Goal: Transaction & Acquisition: Purchase product/service

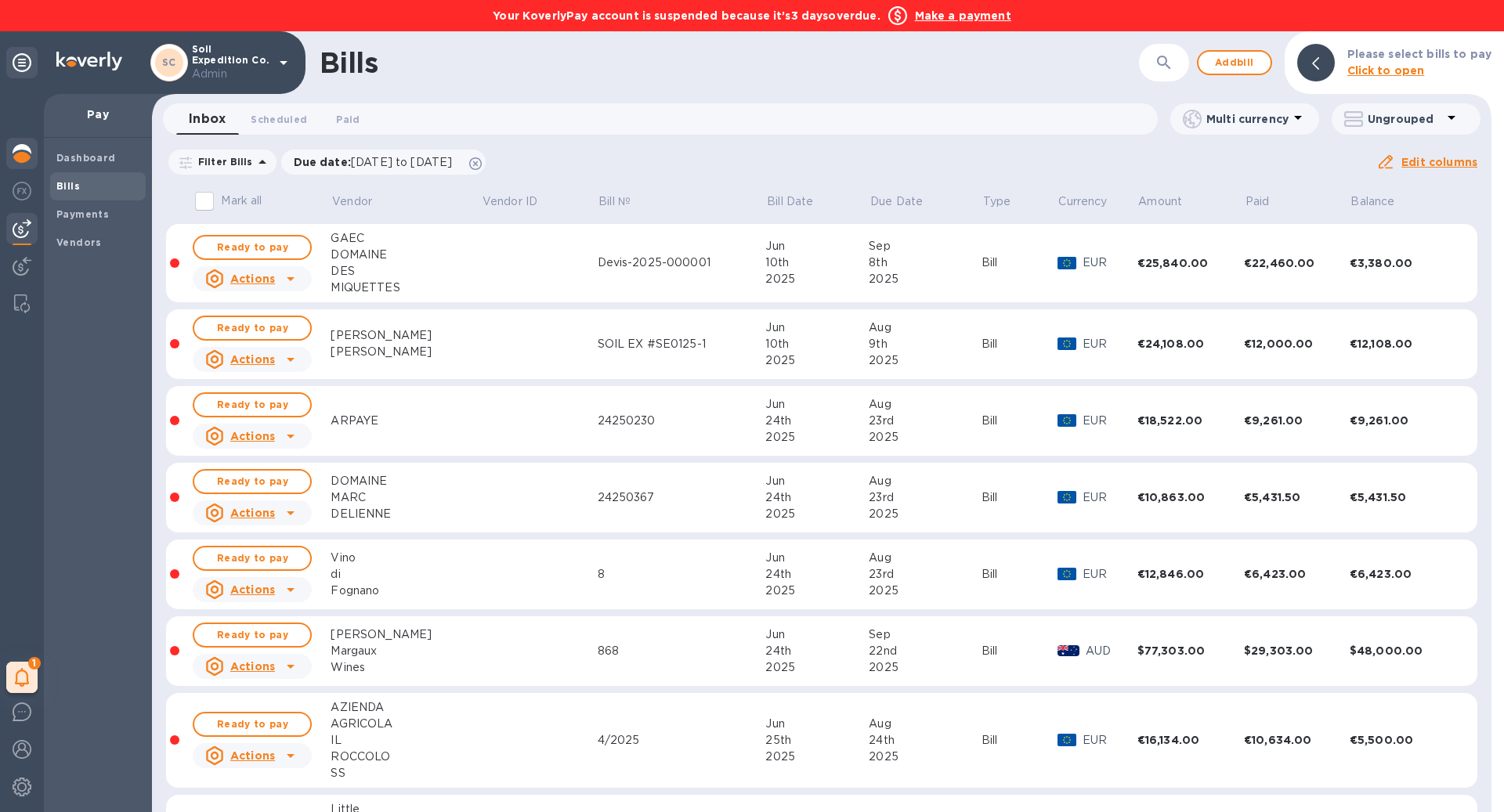
click at [25, 154] on img at bounding box center [21, 153] width 19 height 19
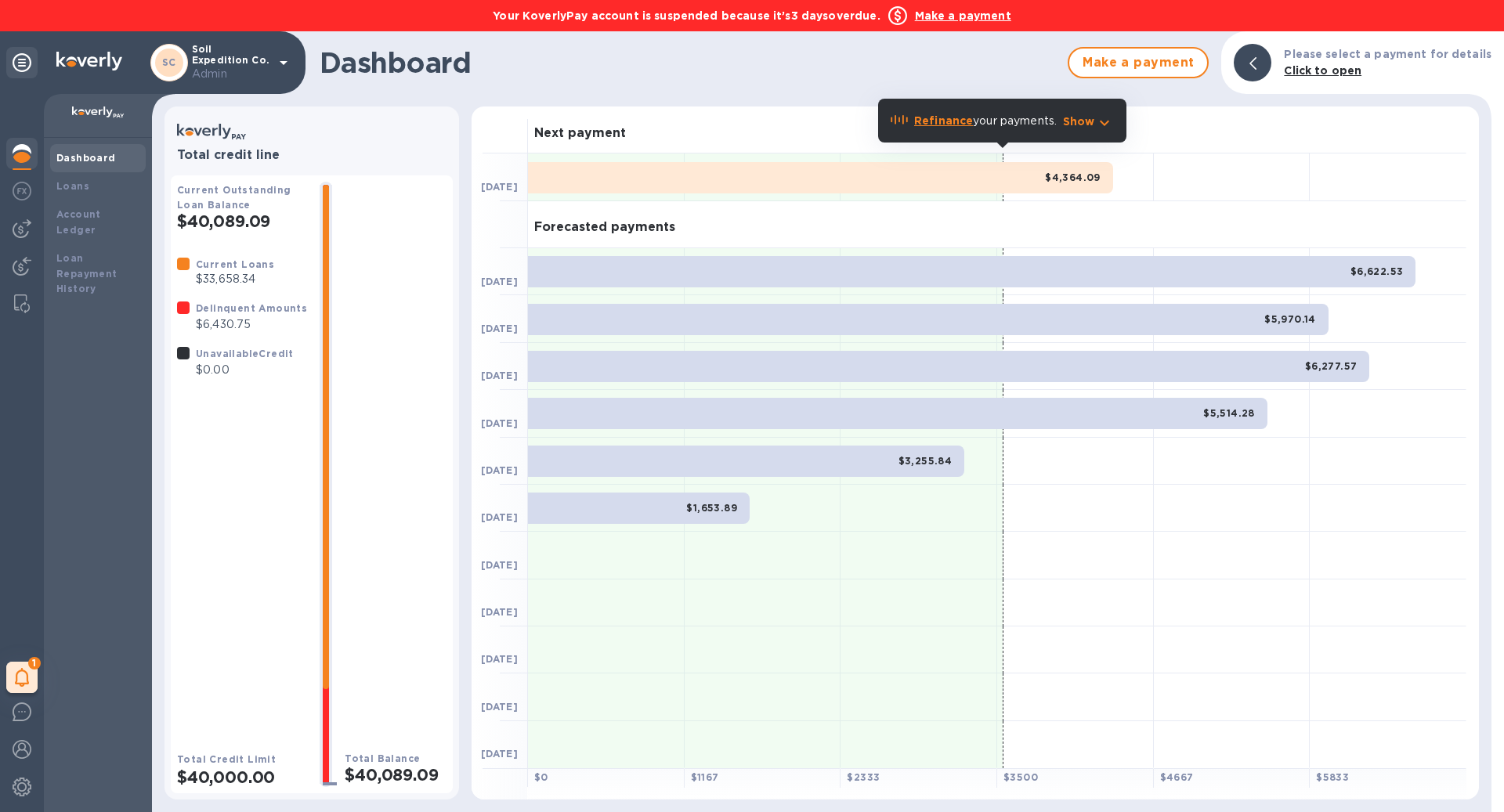
click at [953, 12] on b "Make a payment" at bounding box center [964, 15] width 97 height 12
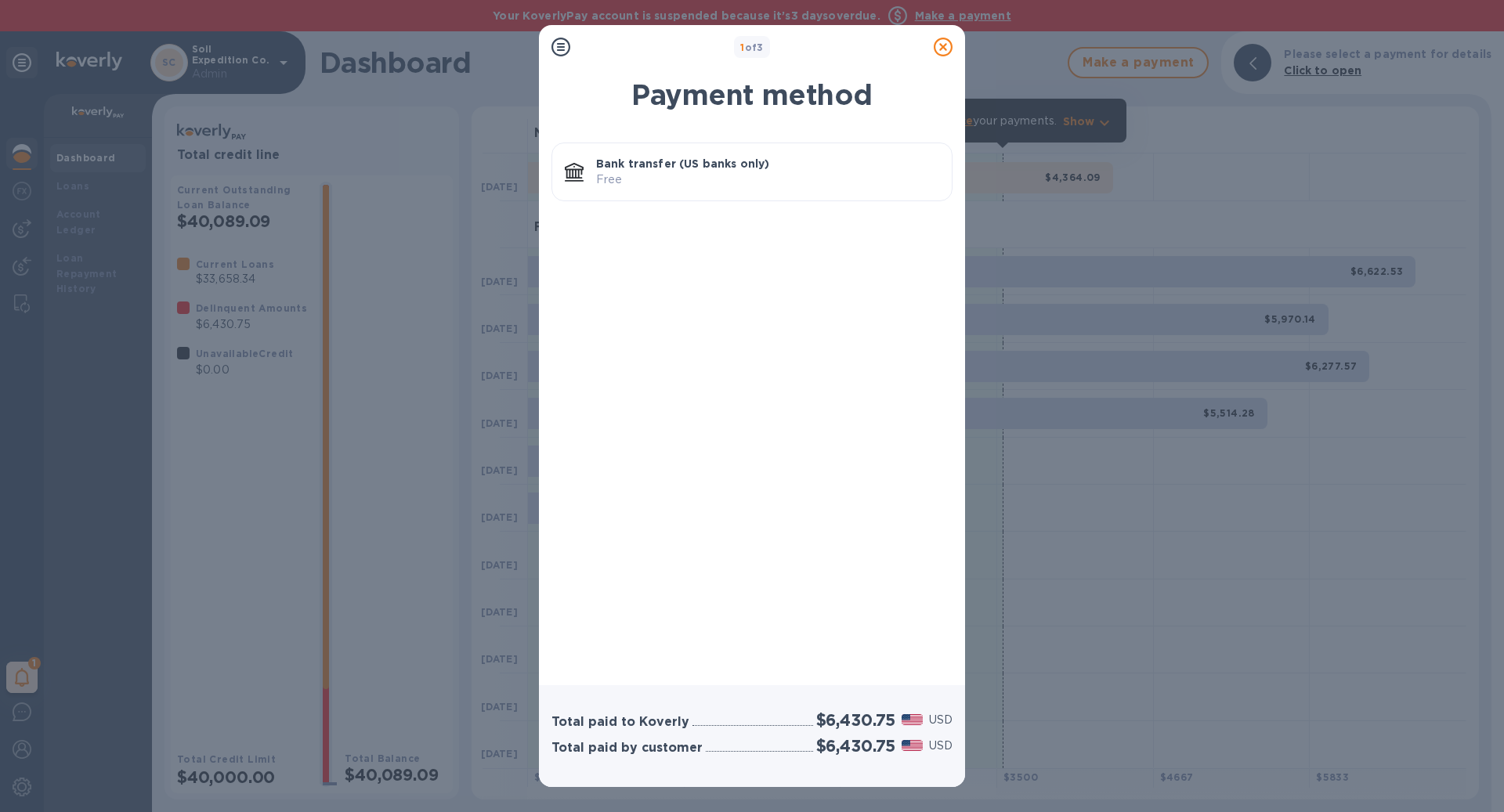
click at [789, 166] on p "Bank transfer (US banks only)" at bounding box center [767, 163] width 343 height 16
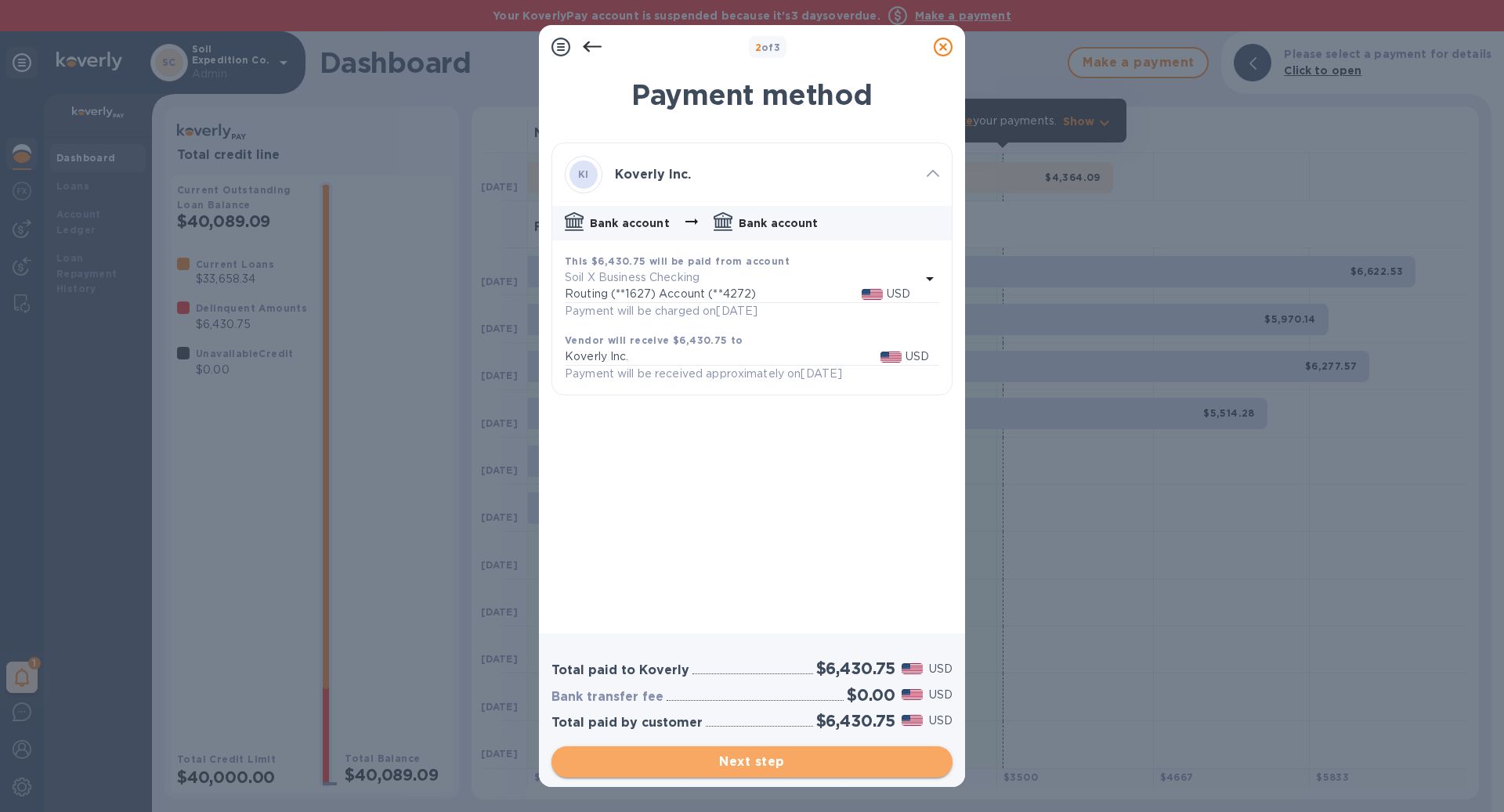
click at [800, 753] on span "Next step" at bounding box center [752, 762] width 376 height 19
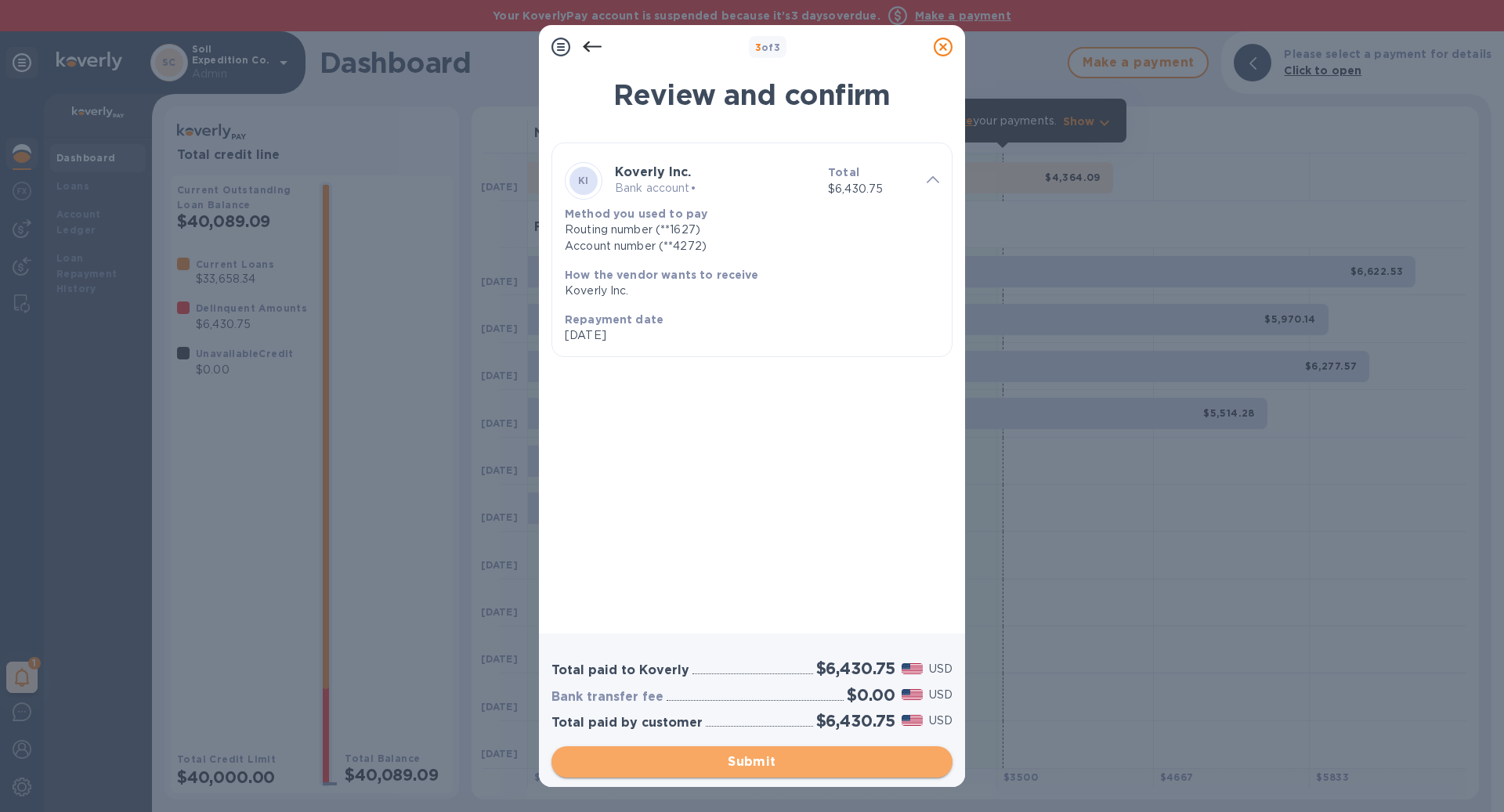
click at [800, 753] on span "Submit" at bounding box center [752, 762] width 376 height 19
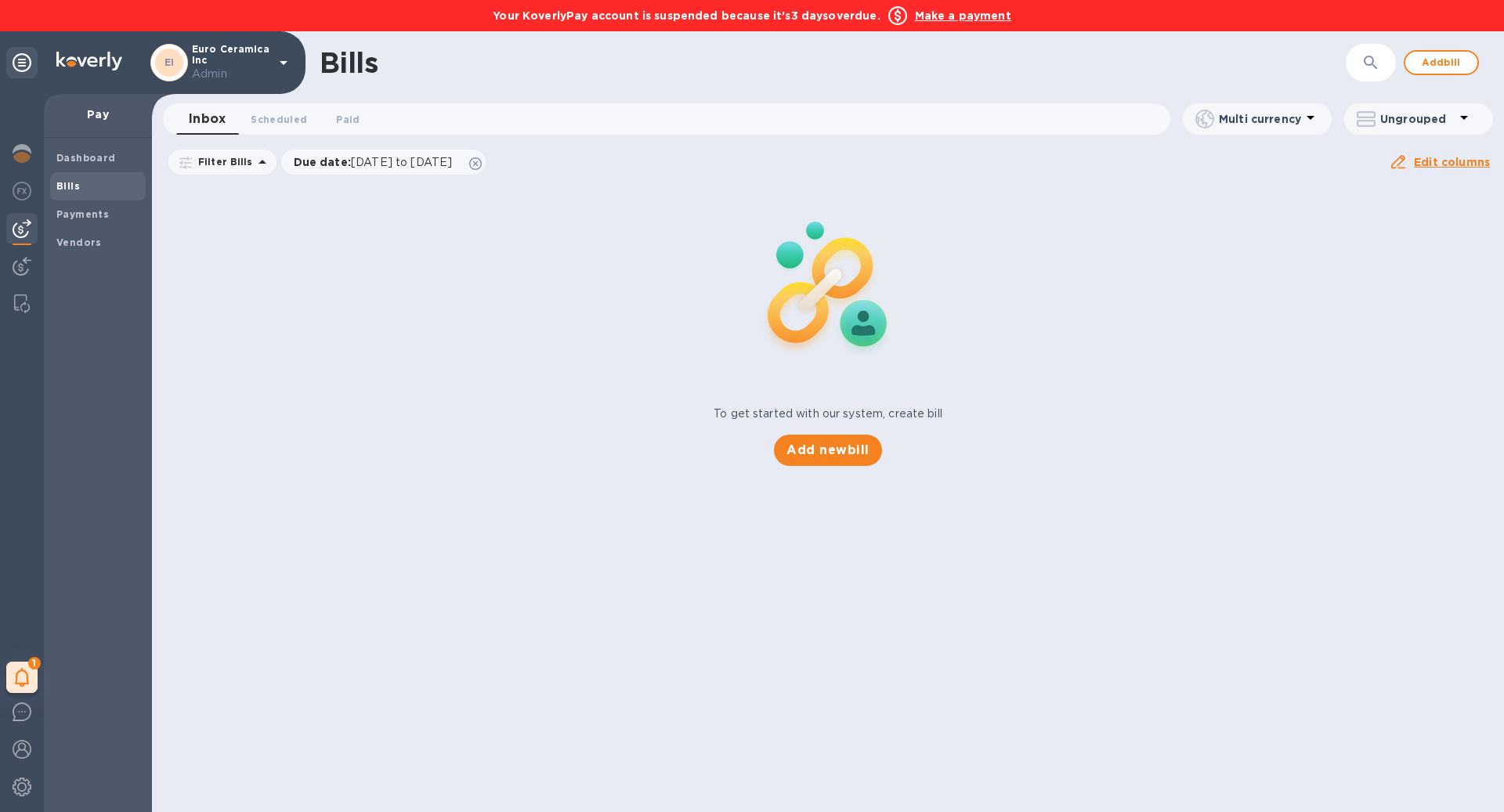
click at [950, 12] on b "Make a payment" at bounding box center [964, 15] width 97 height 12
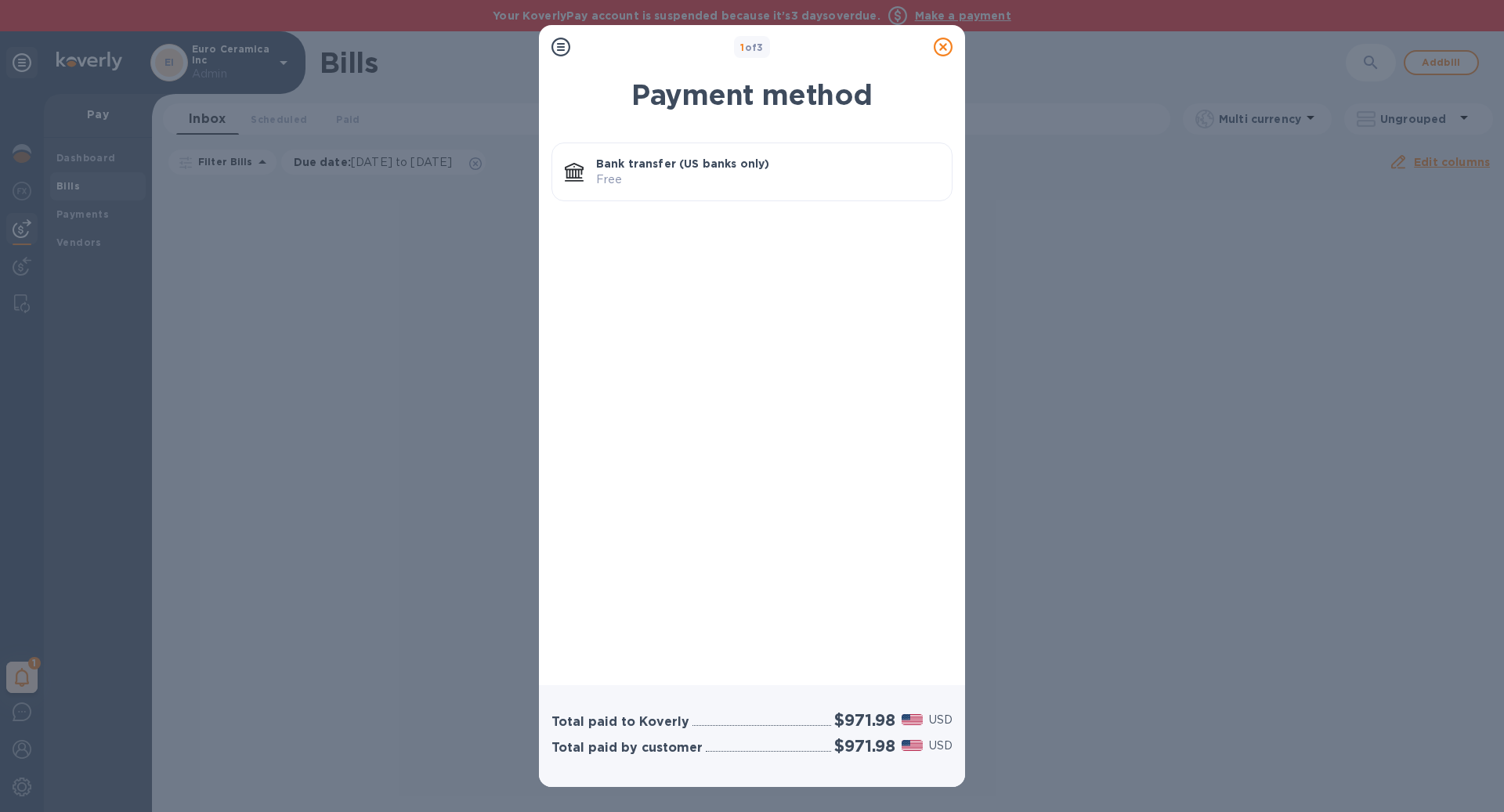
click at [681, 168] on p "Bank transfer (US banks only)" at bounding box center [767, 163] width 343 height 16
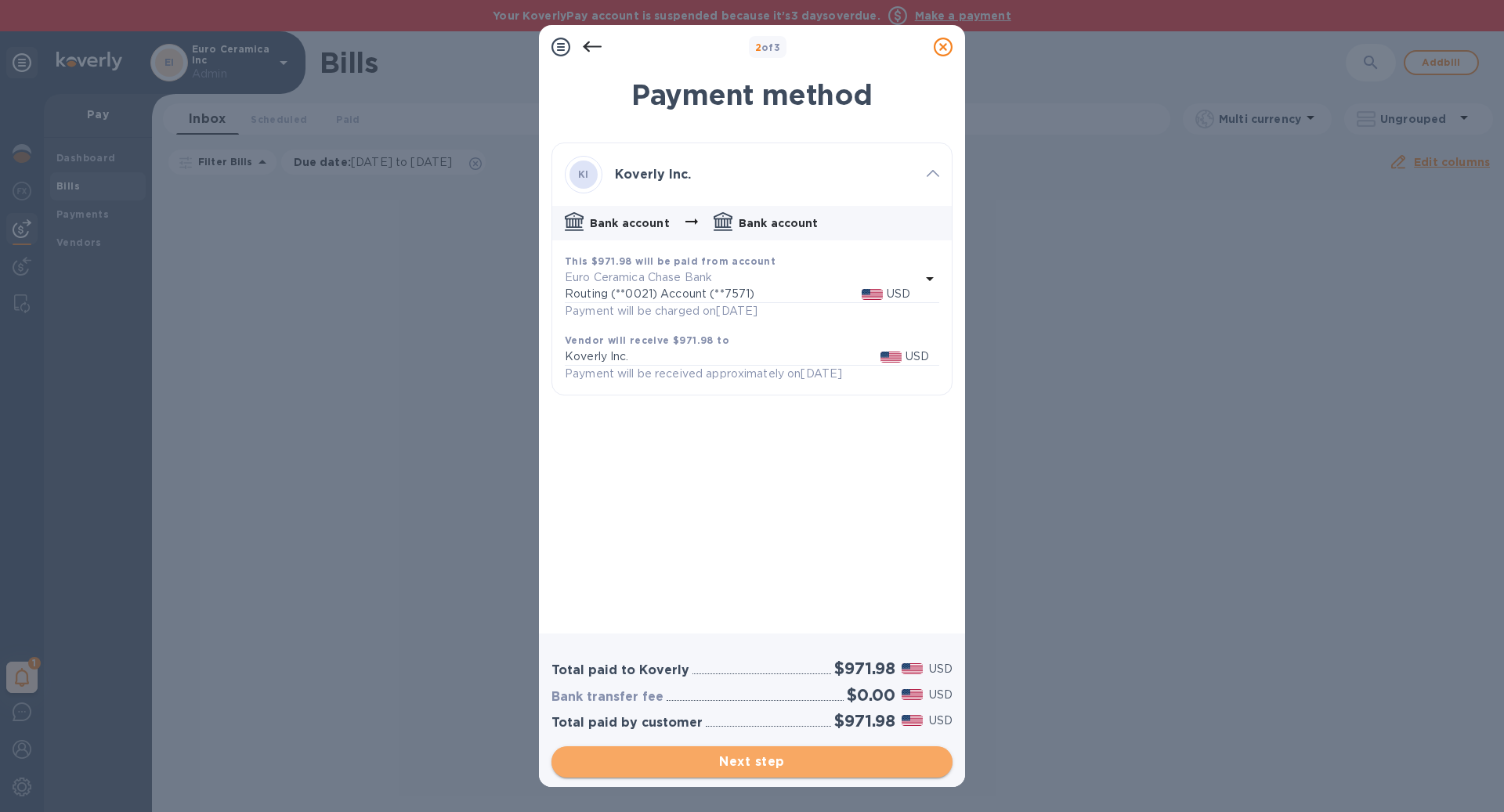
click at [818, 767] on span "Next step" at bounding box center [752, 762] width 376 height 19
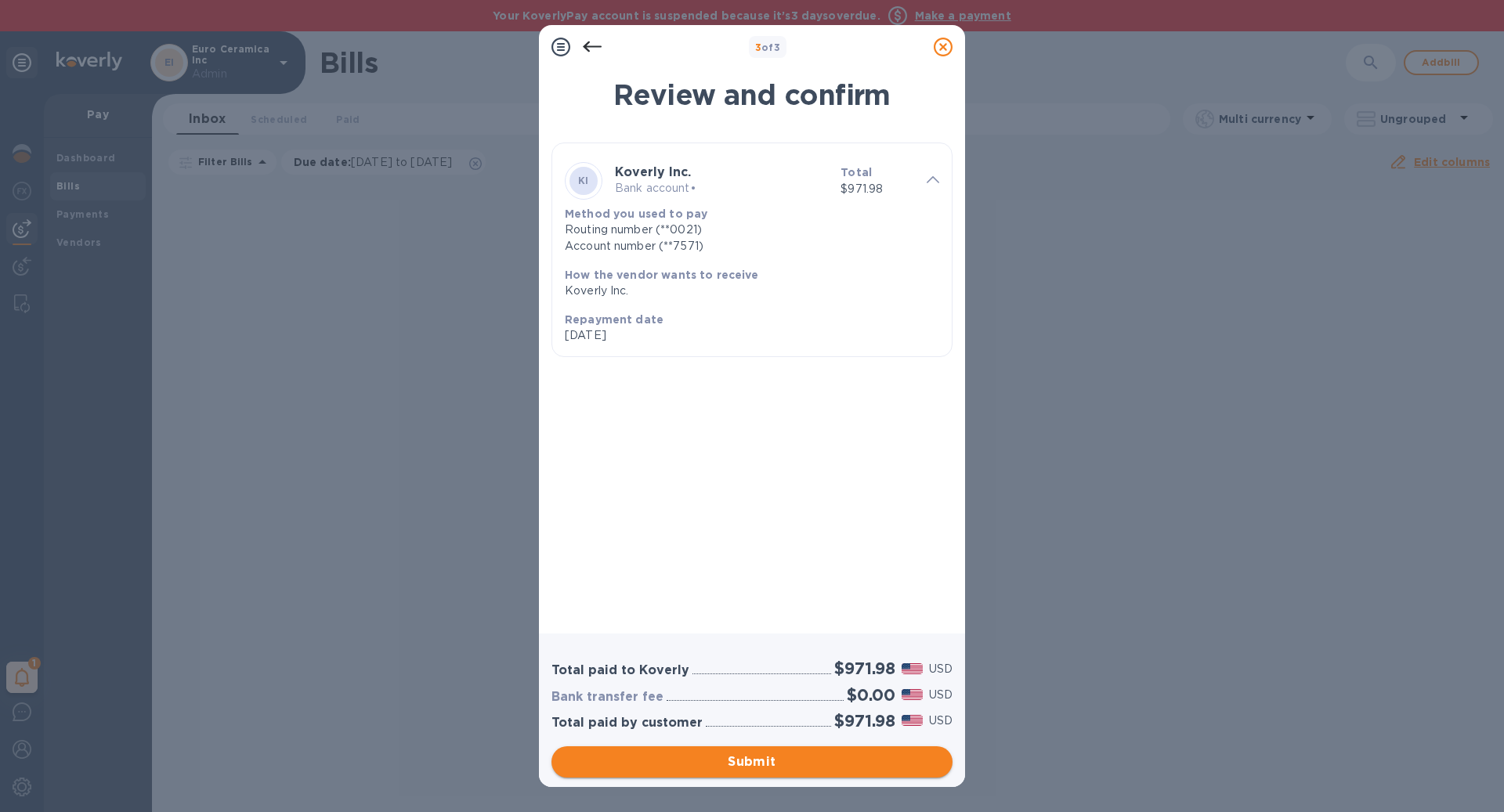
click at [818, 767] on span "Submit" at bounding box center [752, 762] width 376 height 19
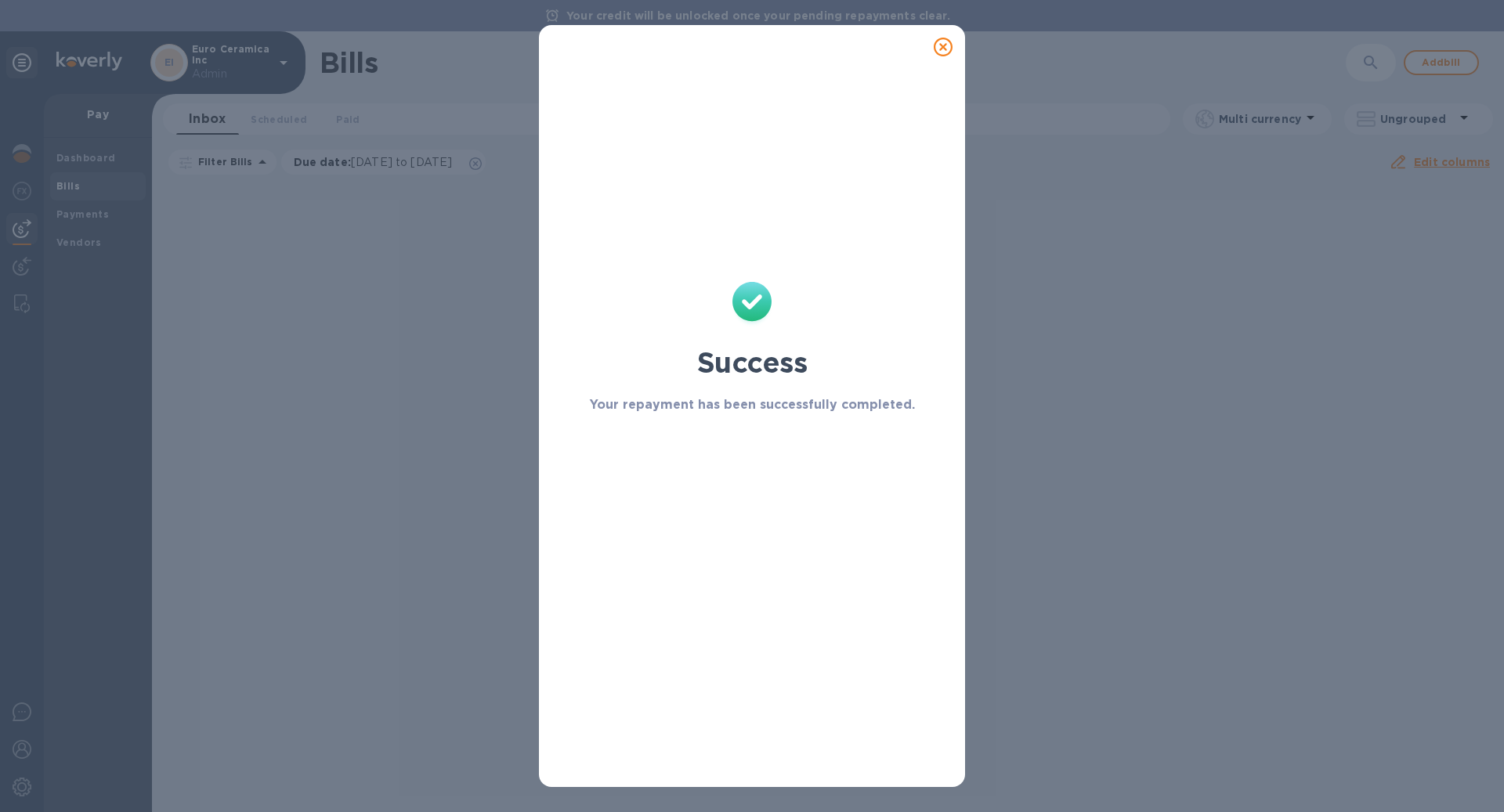
click at [30, 149] on div "Success Your repayment has been successfully completed." at bounding box center [752, 406] width 1504 height 812
click at [940, 45] on icon at bounding box center [943, 47] width 19 height 19
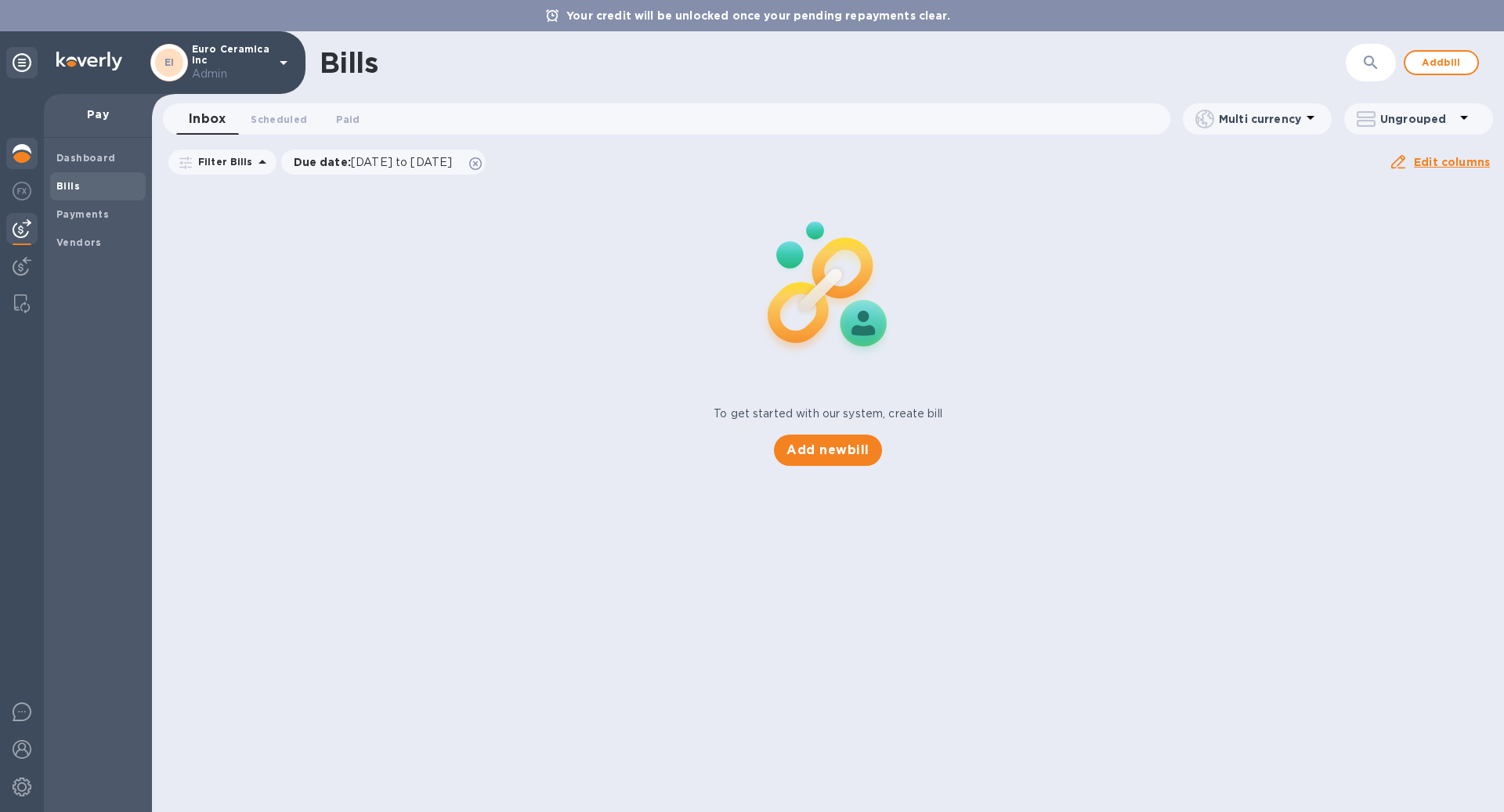
click at [20, 159] on img at bounding box center [21, 153] width 19 height 19
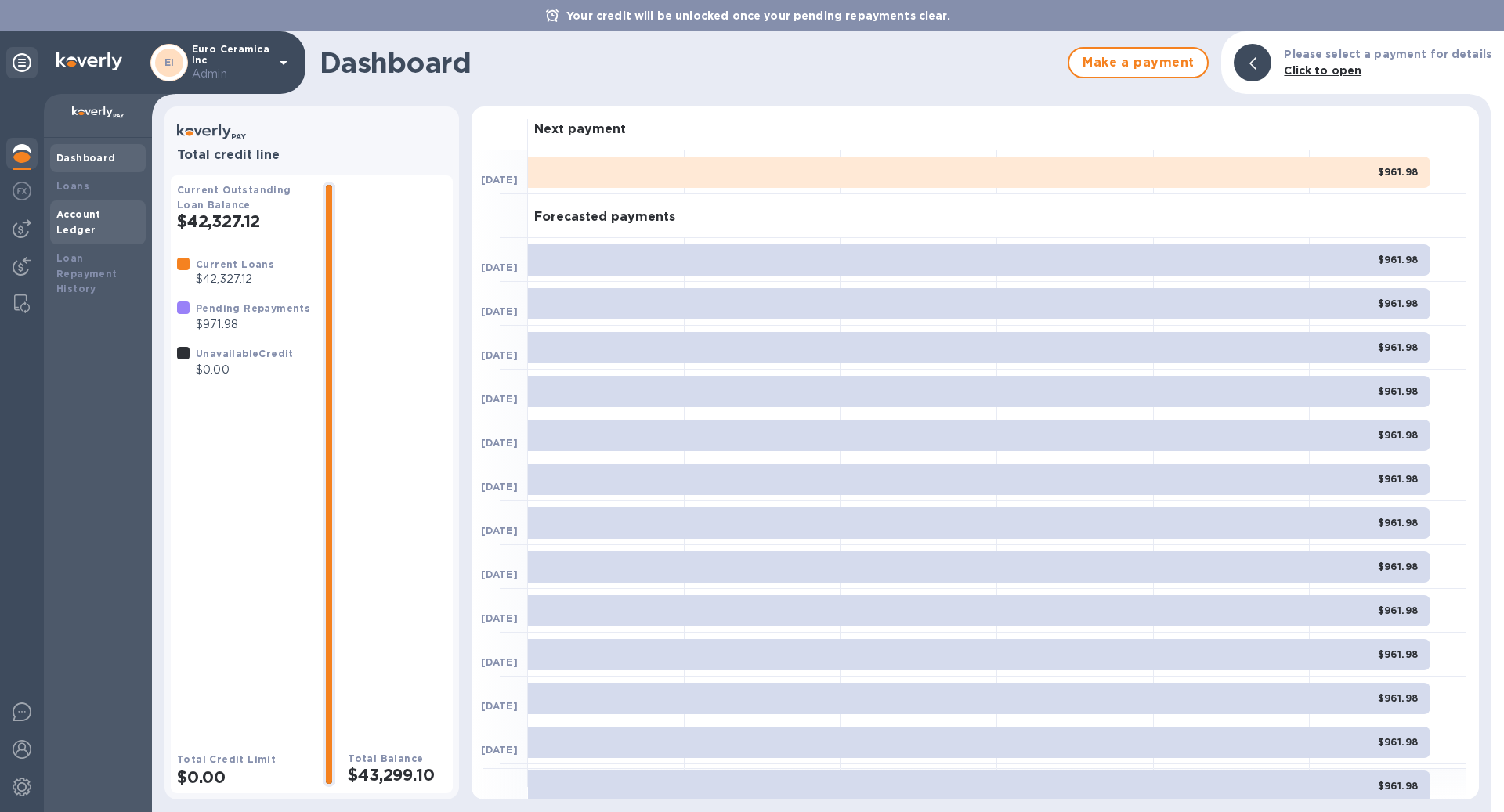
click at [101, 211] on b "Account Ledger" at bounding box center [79, 222] width 45 height 27
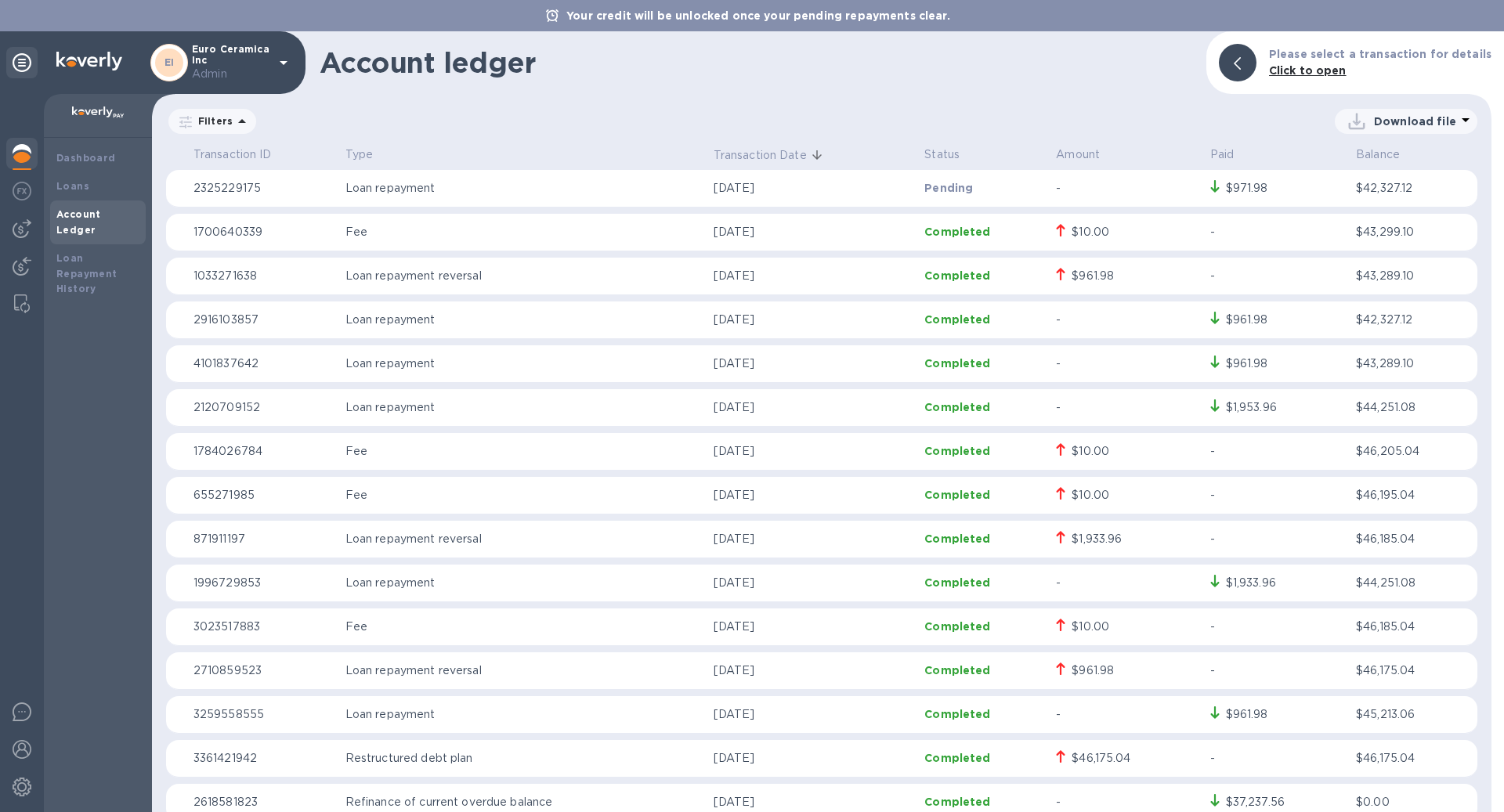
click at [11, 155] on div at bounding box center [22, 155] width 31 height 34
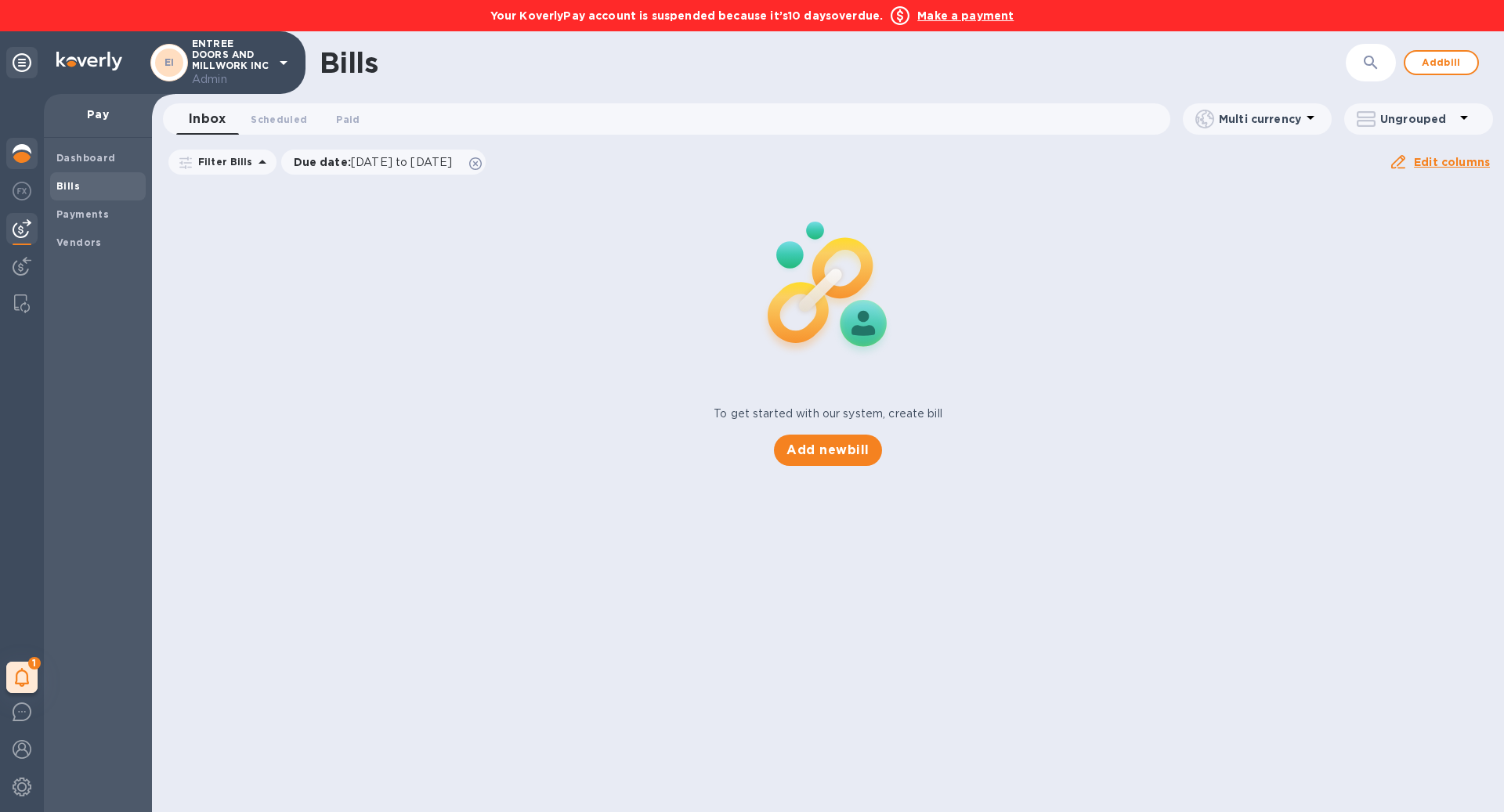
click at [15, 158] on img at bounding box center [21, 153] width 19 height 19
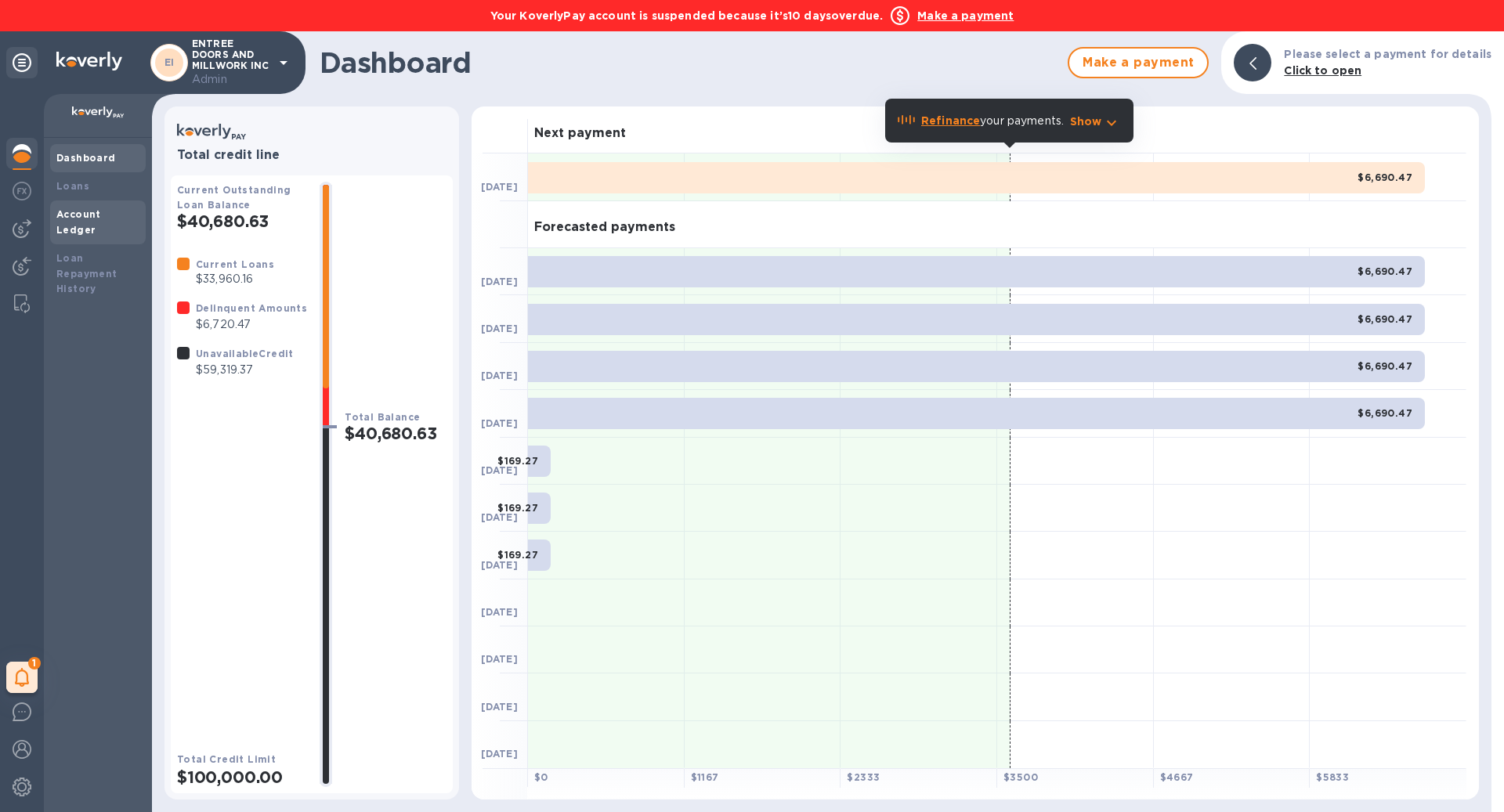
click at [124, 221] on div "Account Ledger" at bounding box center [97, 223] width 83 height 31
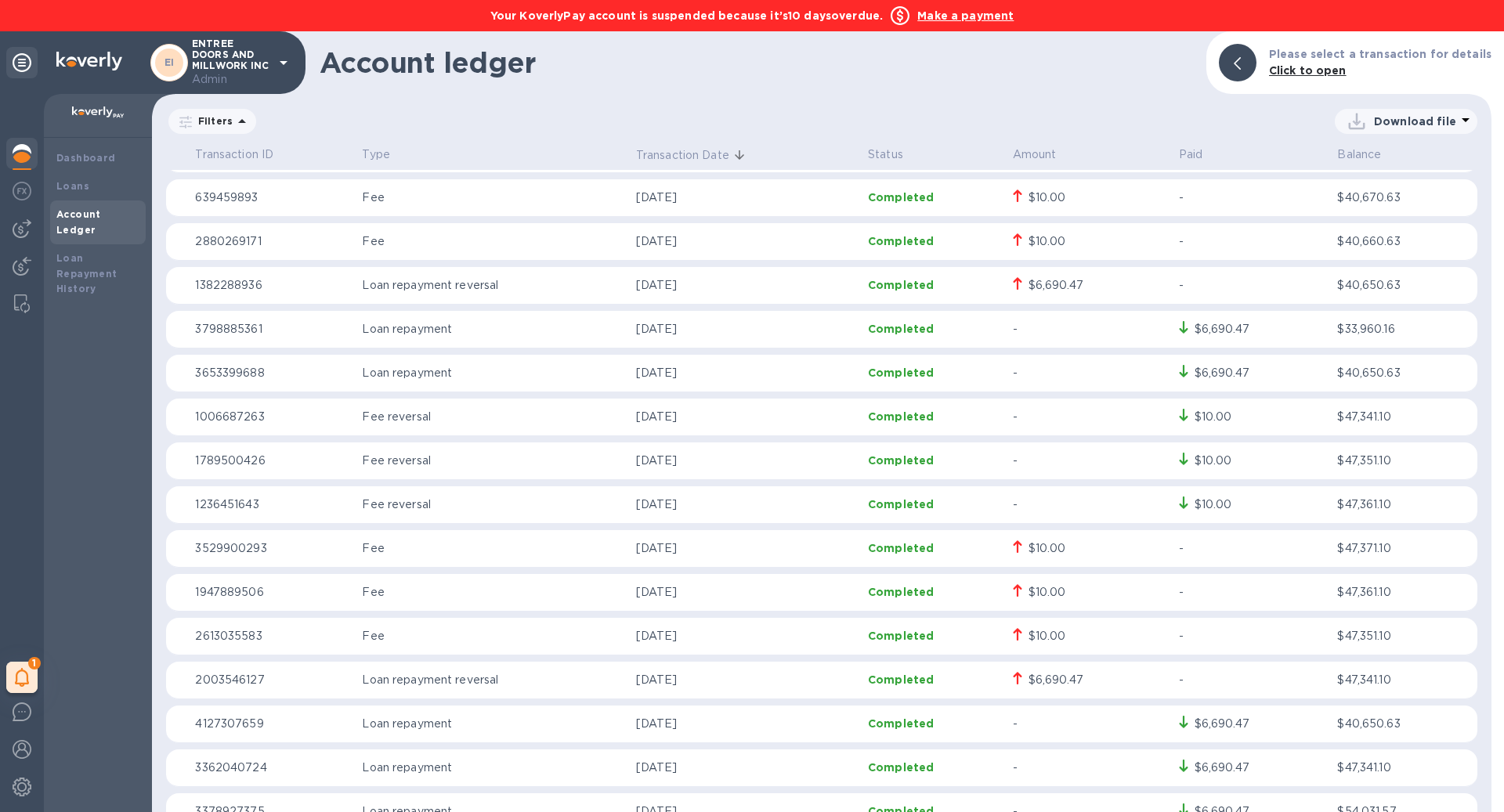
scroll to position [45, 0]
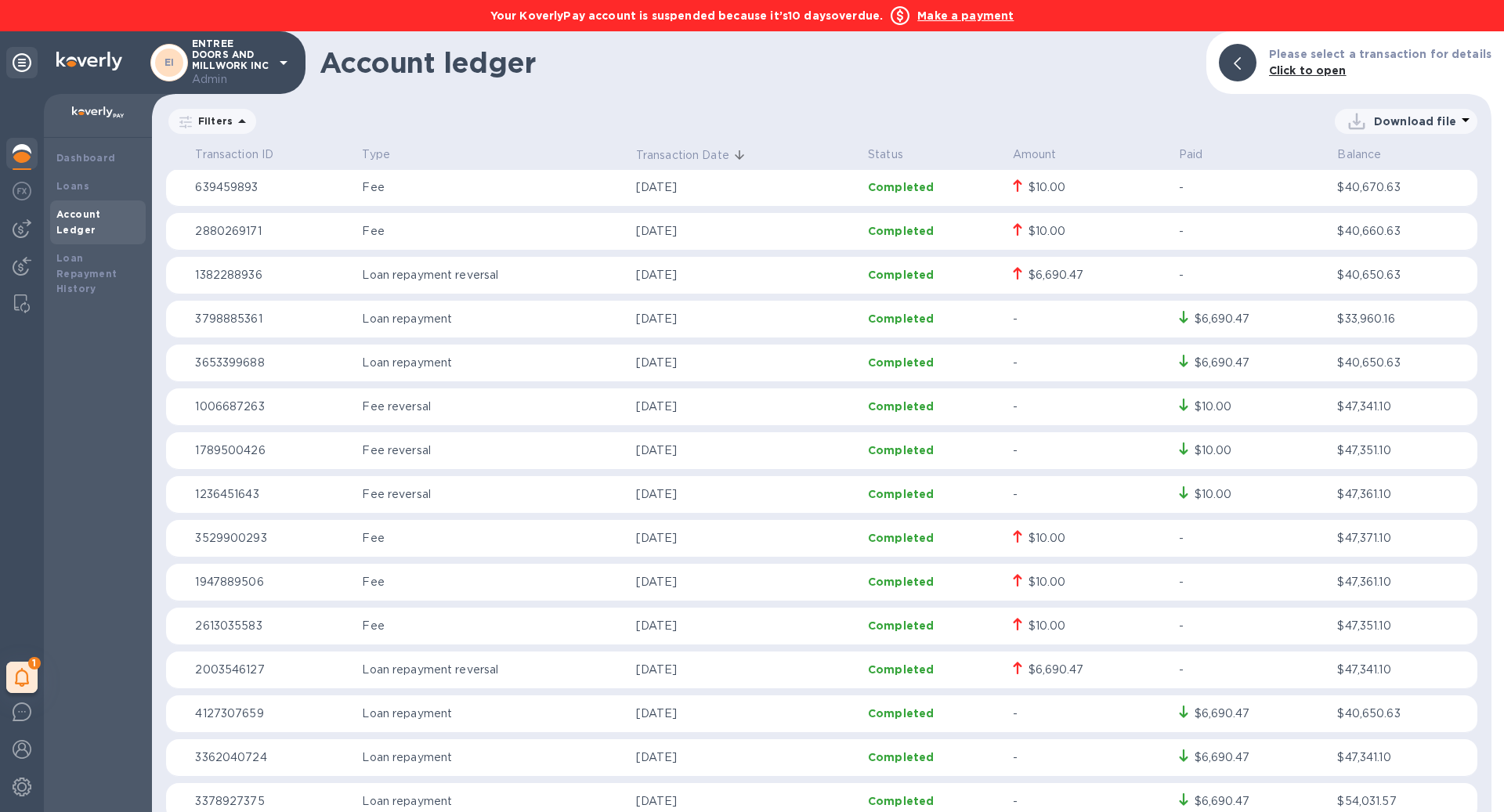
click at [960, 11] on b "Make a payment" at bounding box center [965, 15] width 97 height 12
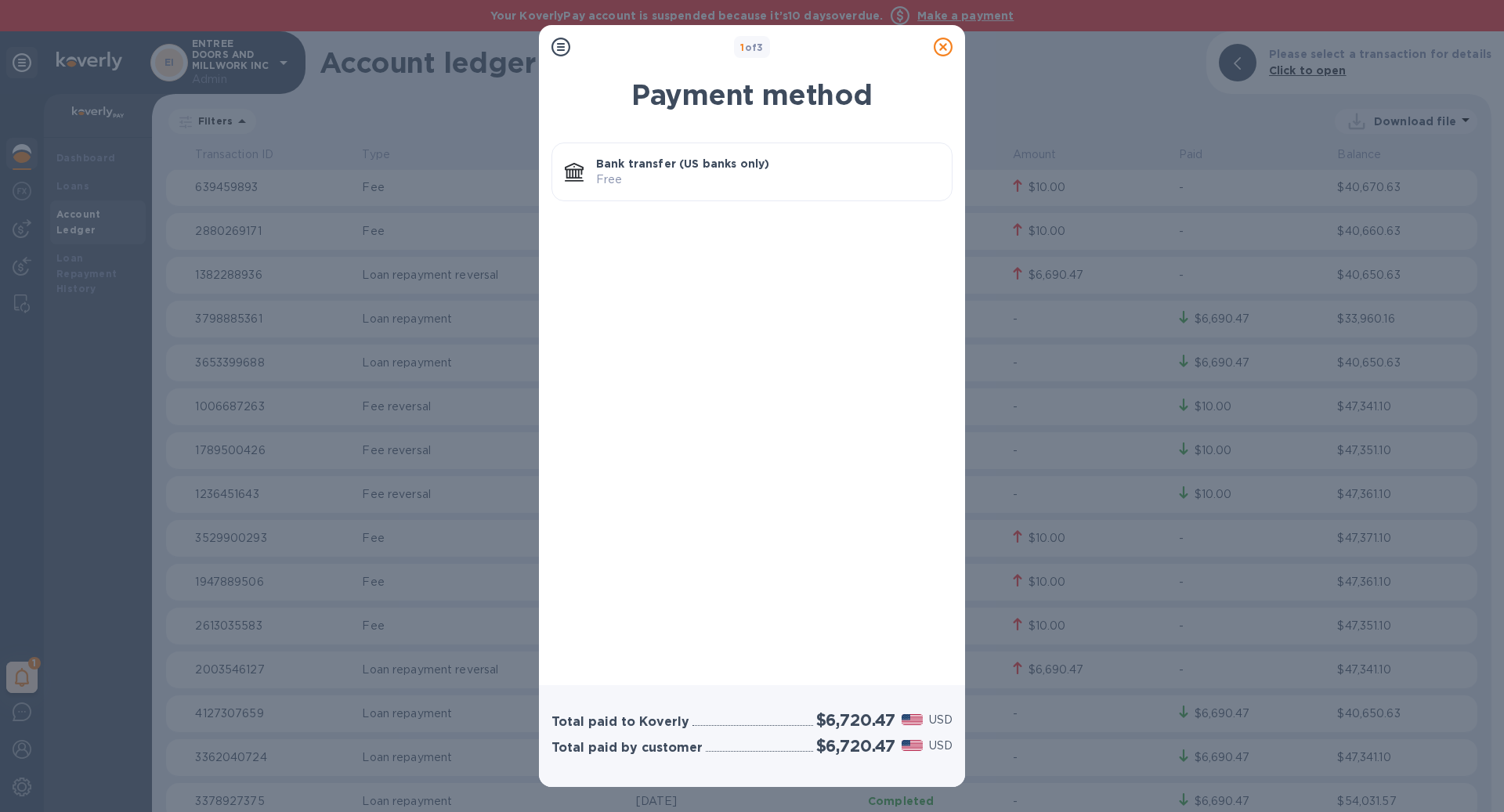
click at [715, 160] on p "Bank transfer (US banks only)" at bounding box center [767, 163] width 343 height 16
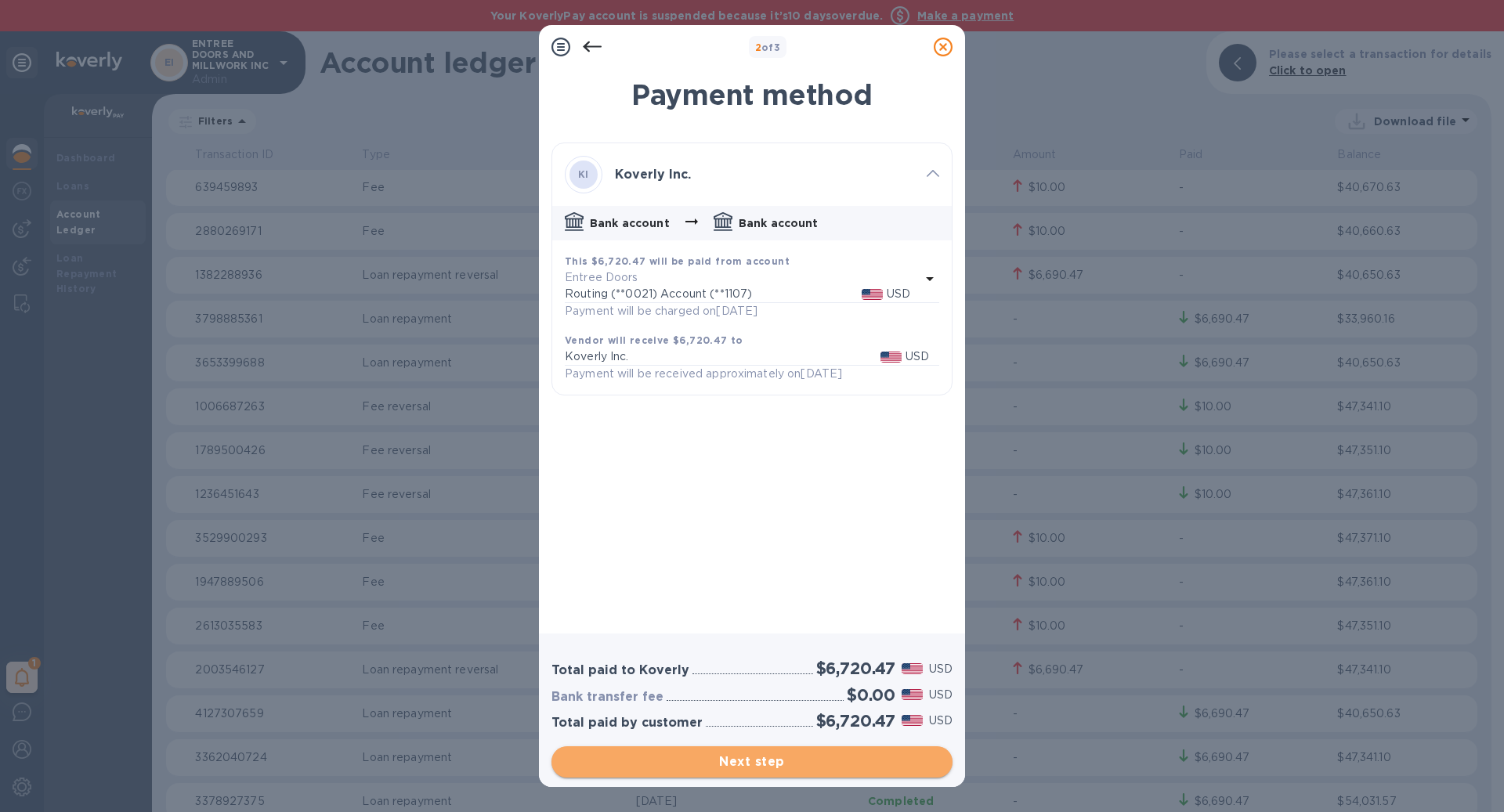
click at [867, 755] on span "Next step" at bounding box center [752, 762] width 376 height 19
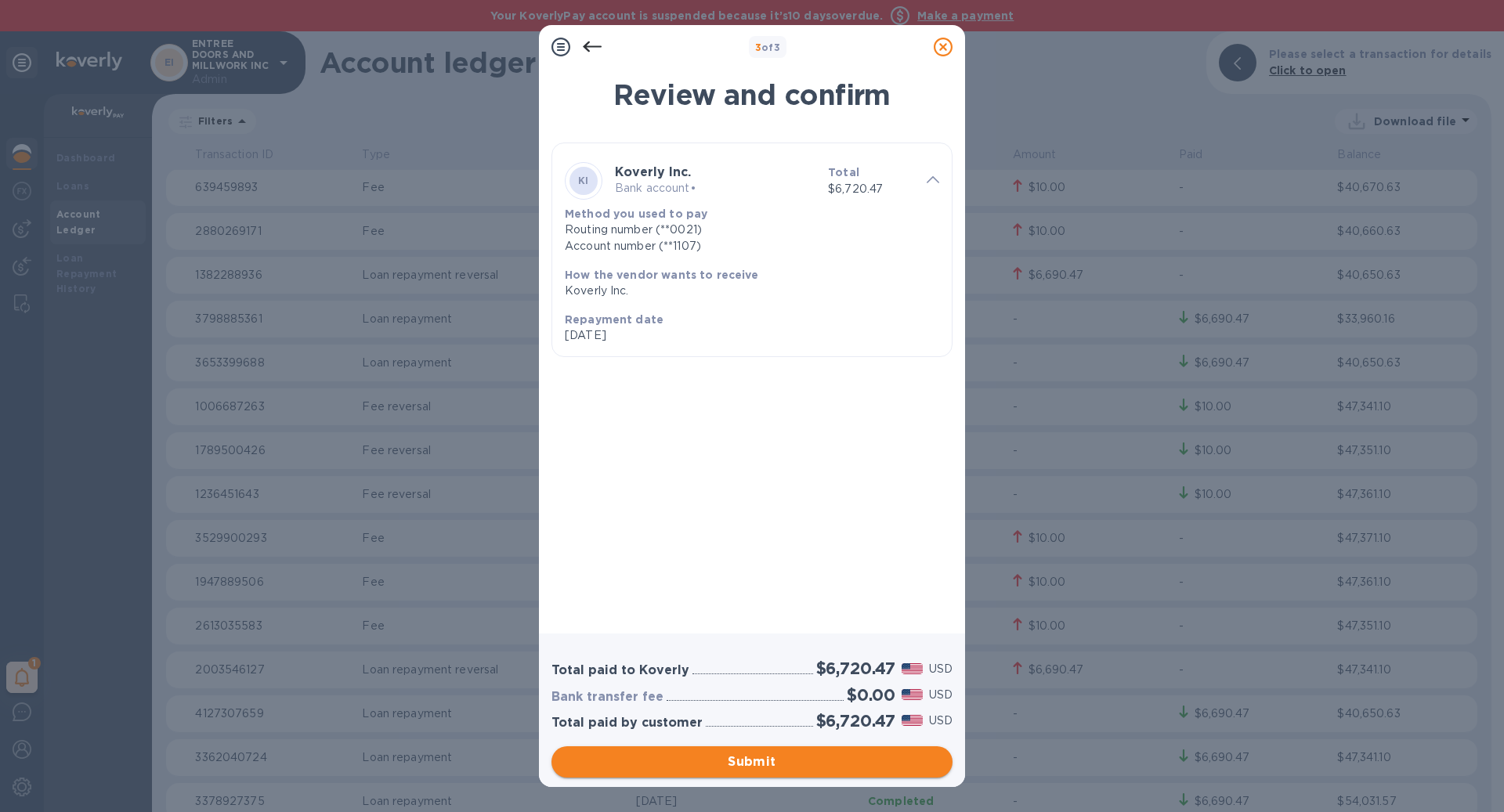
click at [867, 755] on span "Submit" at bounding box center [752, 762] width 376 height 19
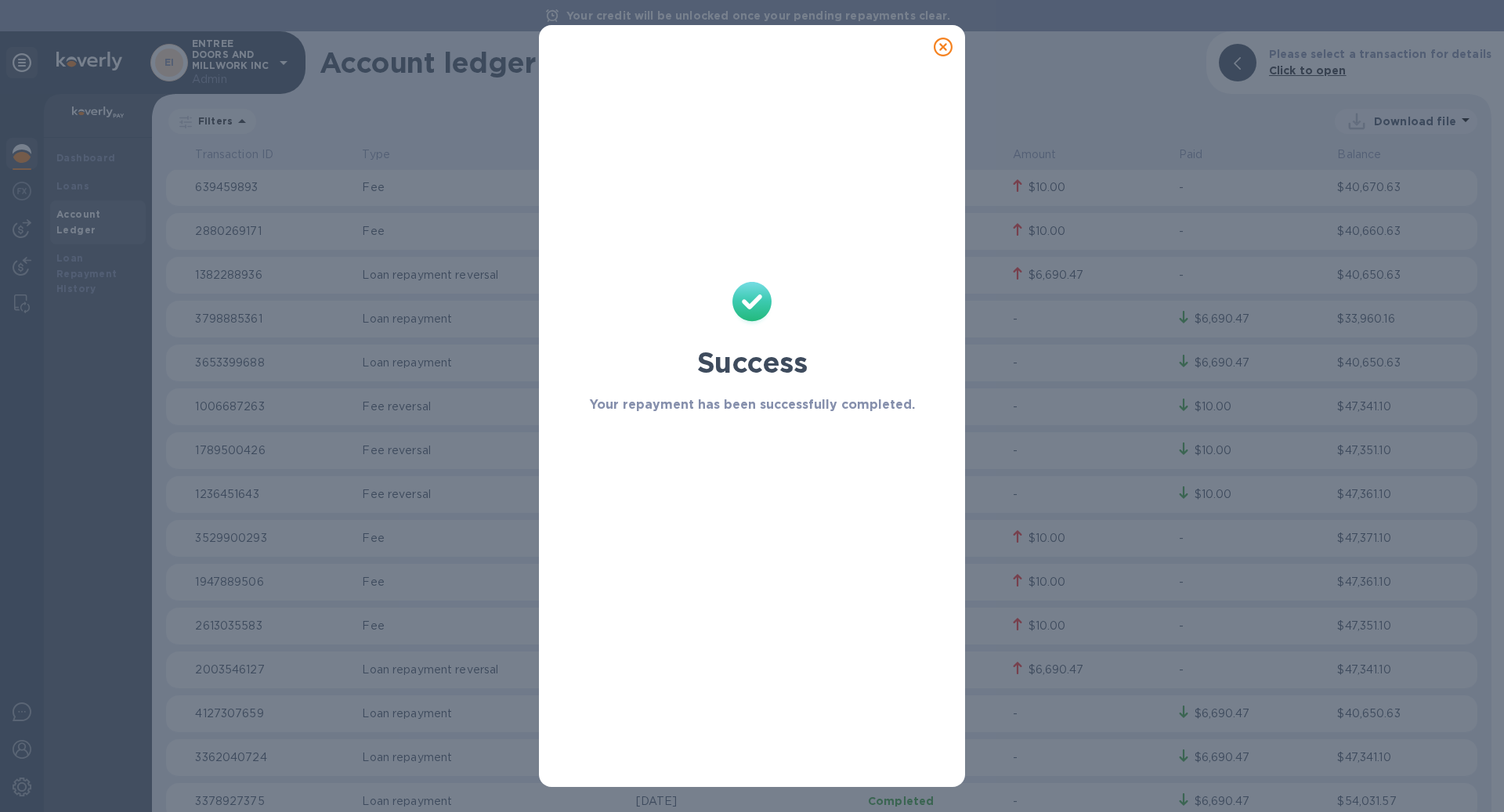
click at [951, 44] on icon at bounding box center [943, 47] width 19 height 19
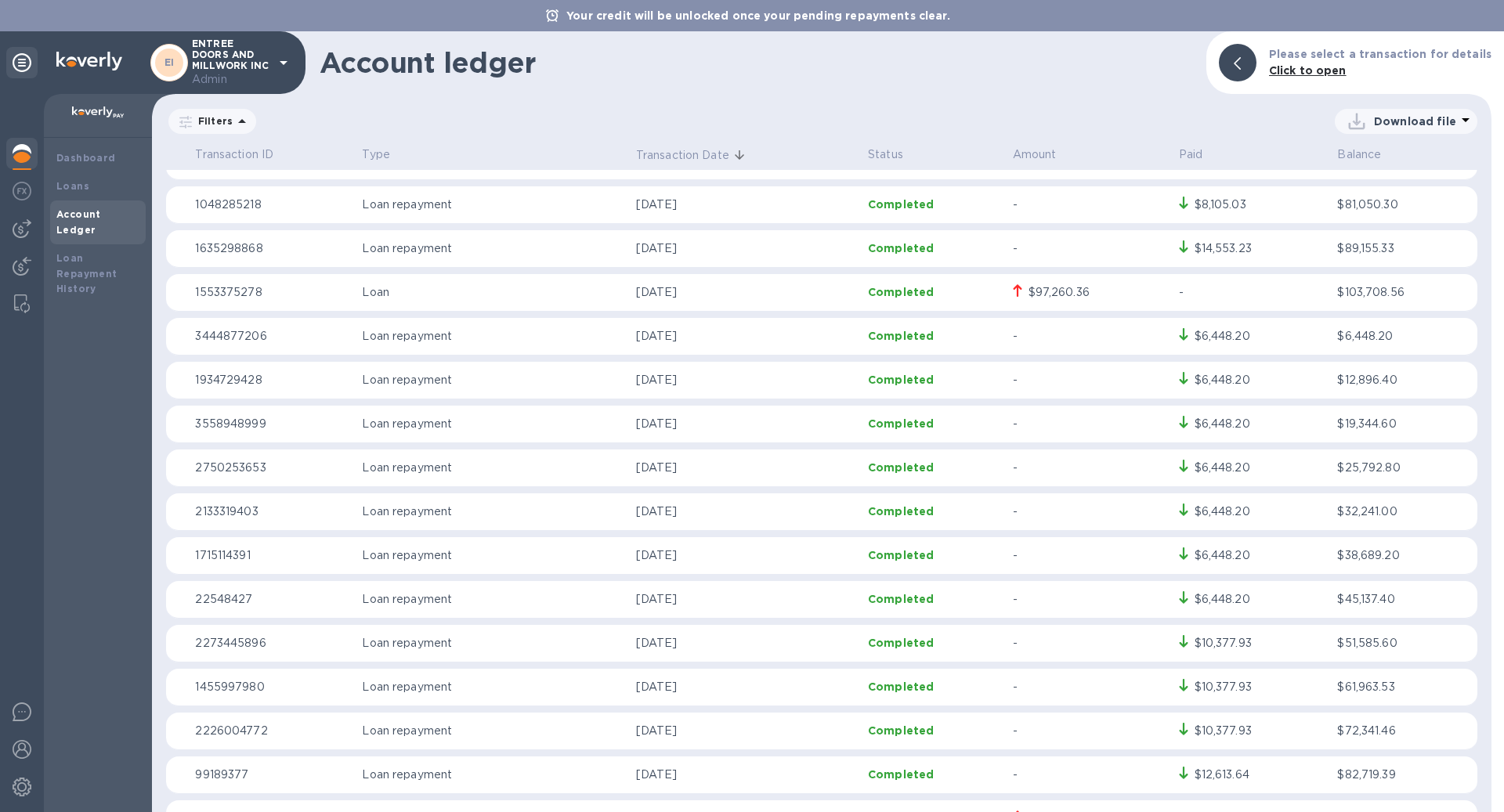
scroll to position [0, 0]
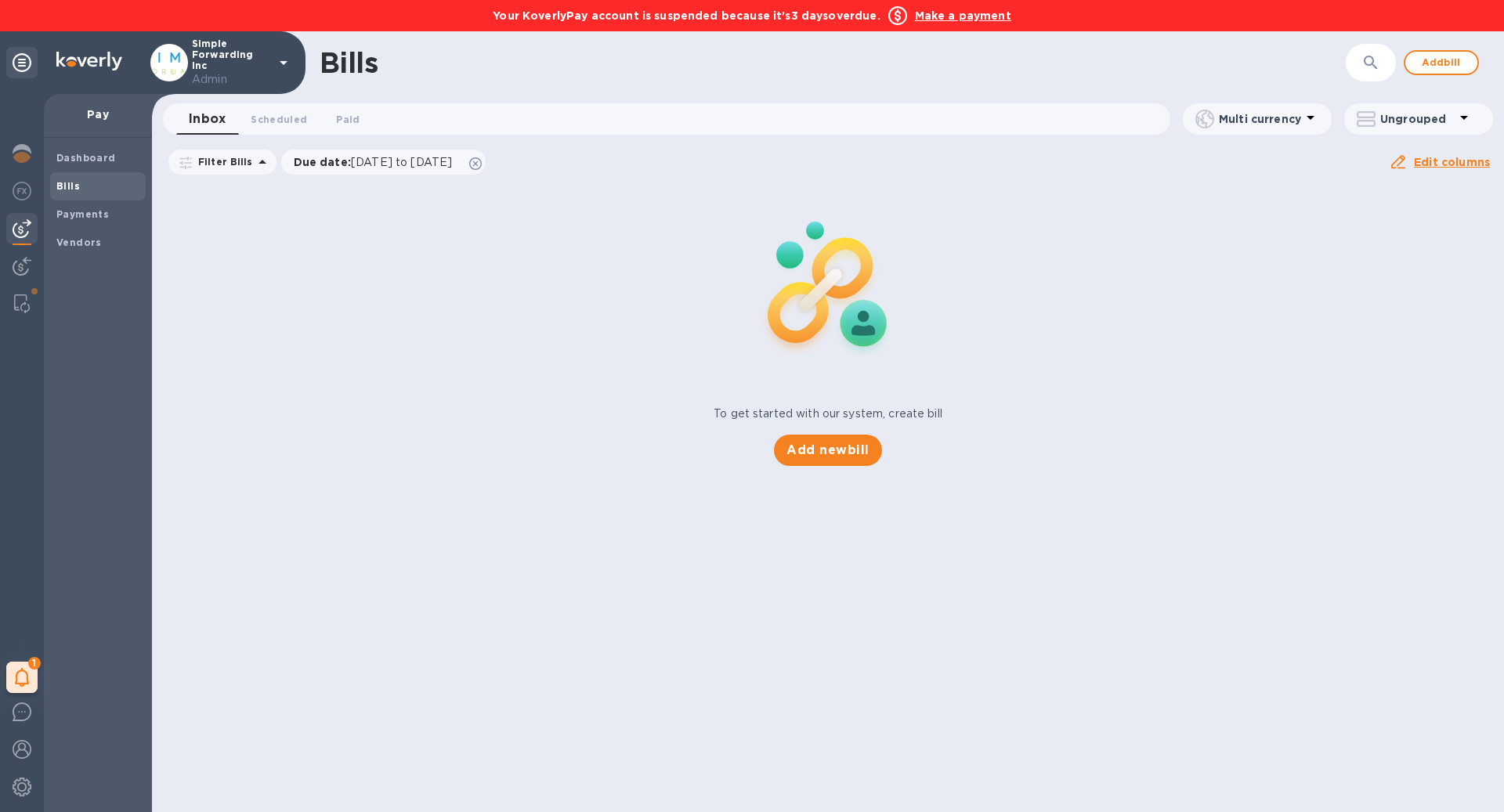
click at [957, 13] on b "Make a payment" at bounding box center [964, 15] width 97 height 12
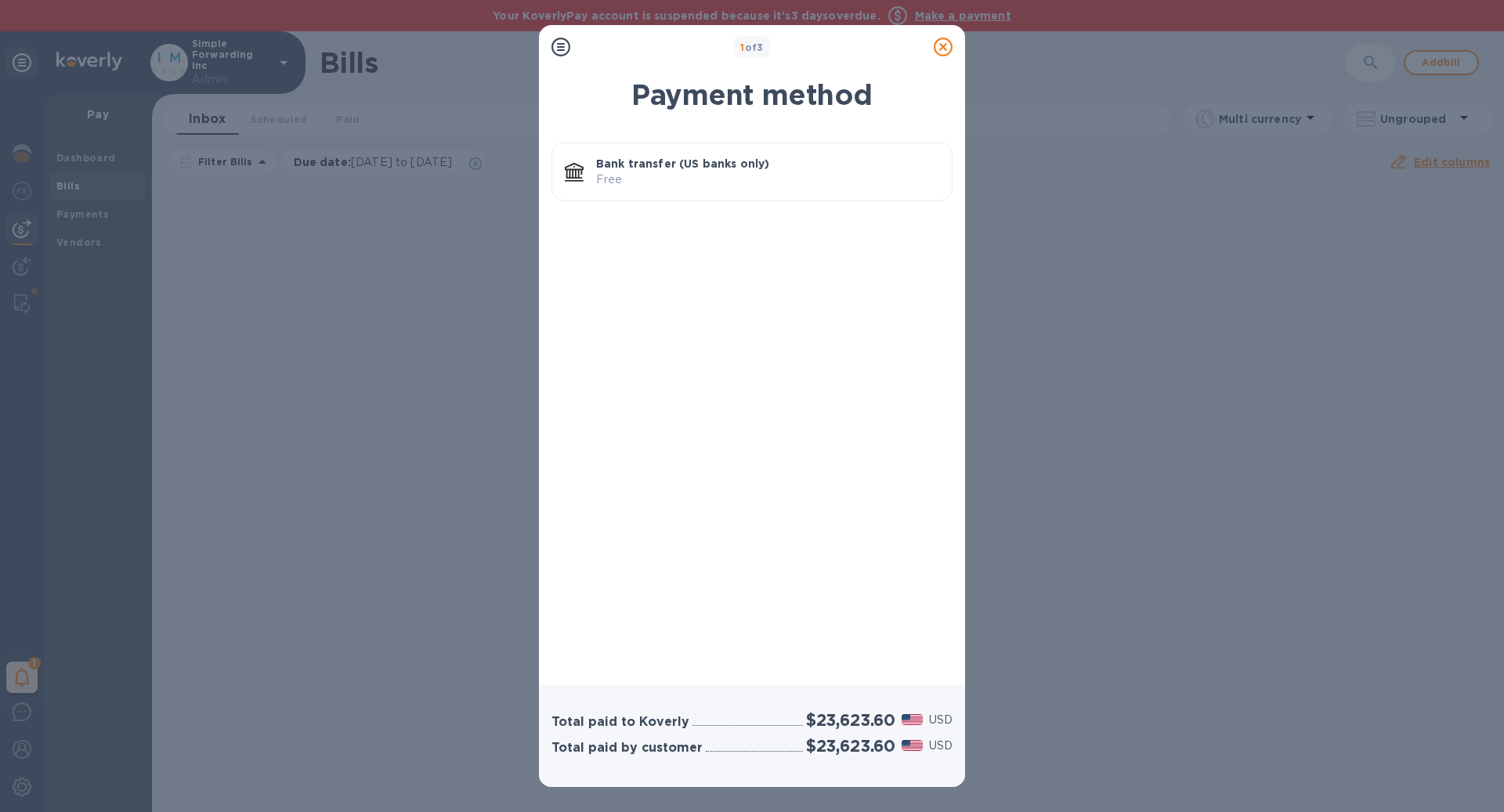
click at [703, 178] on p "Free" at bounding box center [767, 180] width 343 height 16
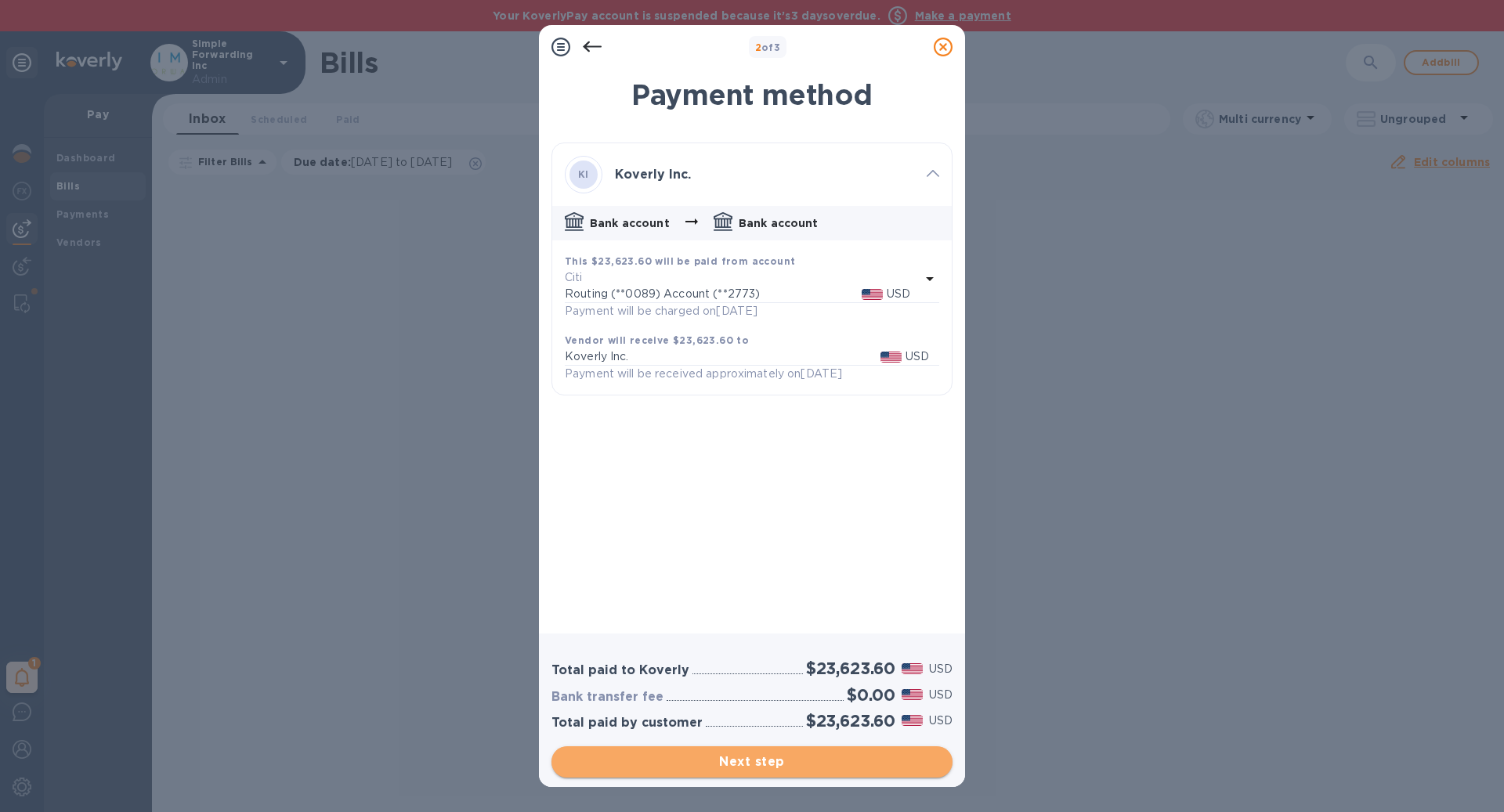
click at [766, 753] on span "Next step" at bounding box center [752, 762] width 376 height 19
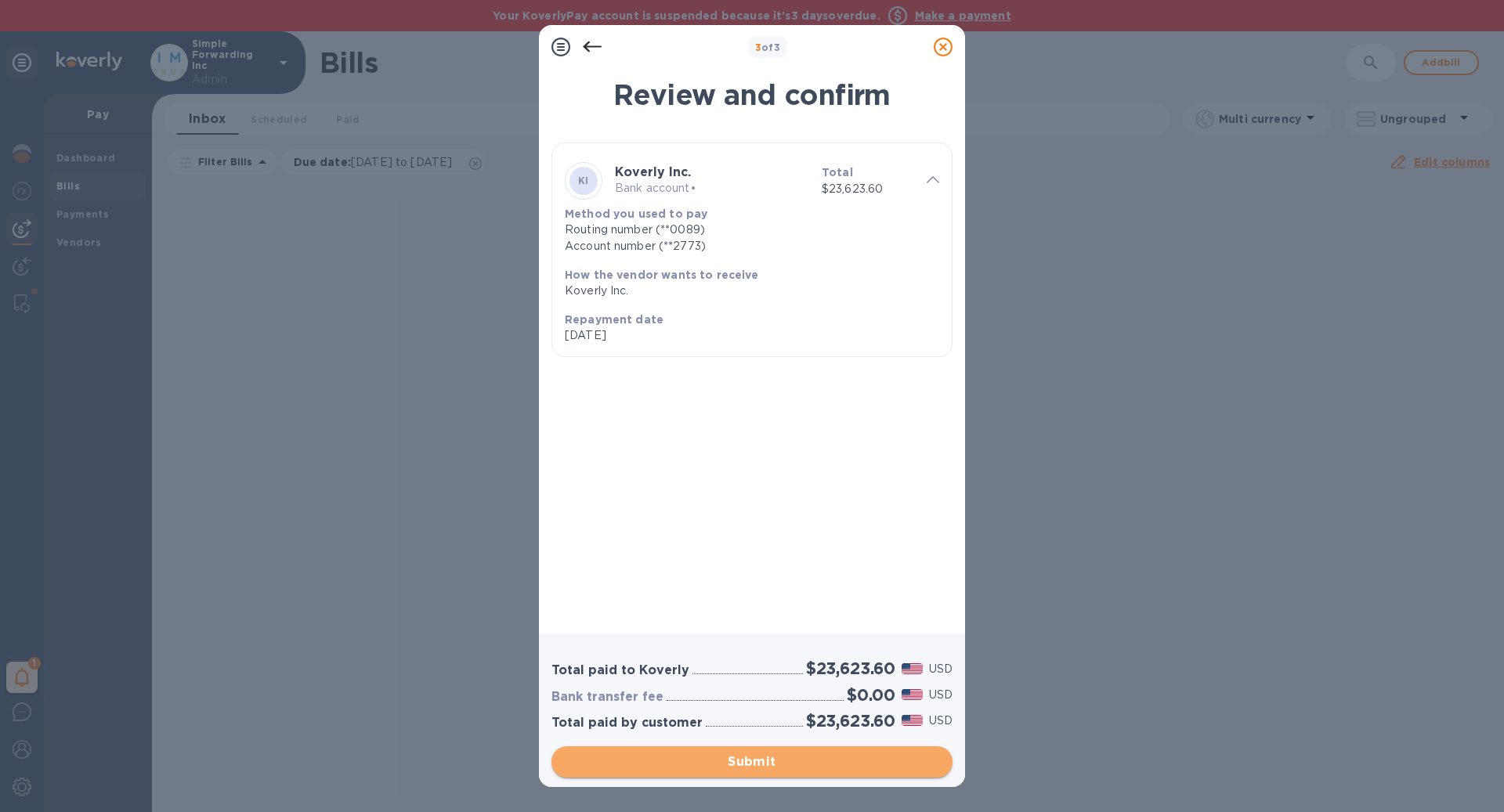
click at [766, 753] on span "Submit" at bounding box center [752, 762] width 376 height 19
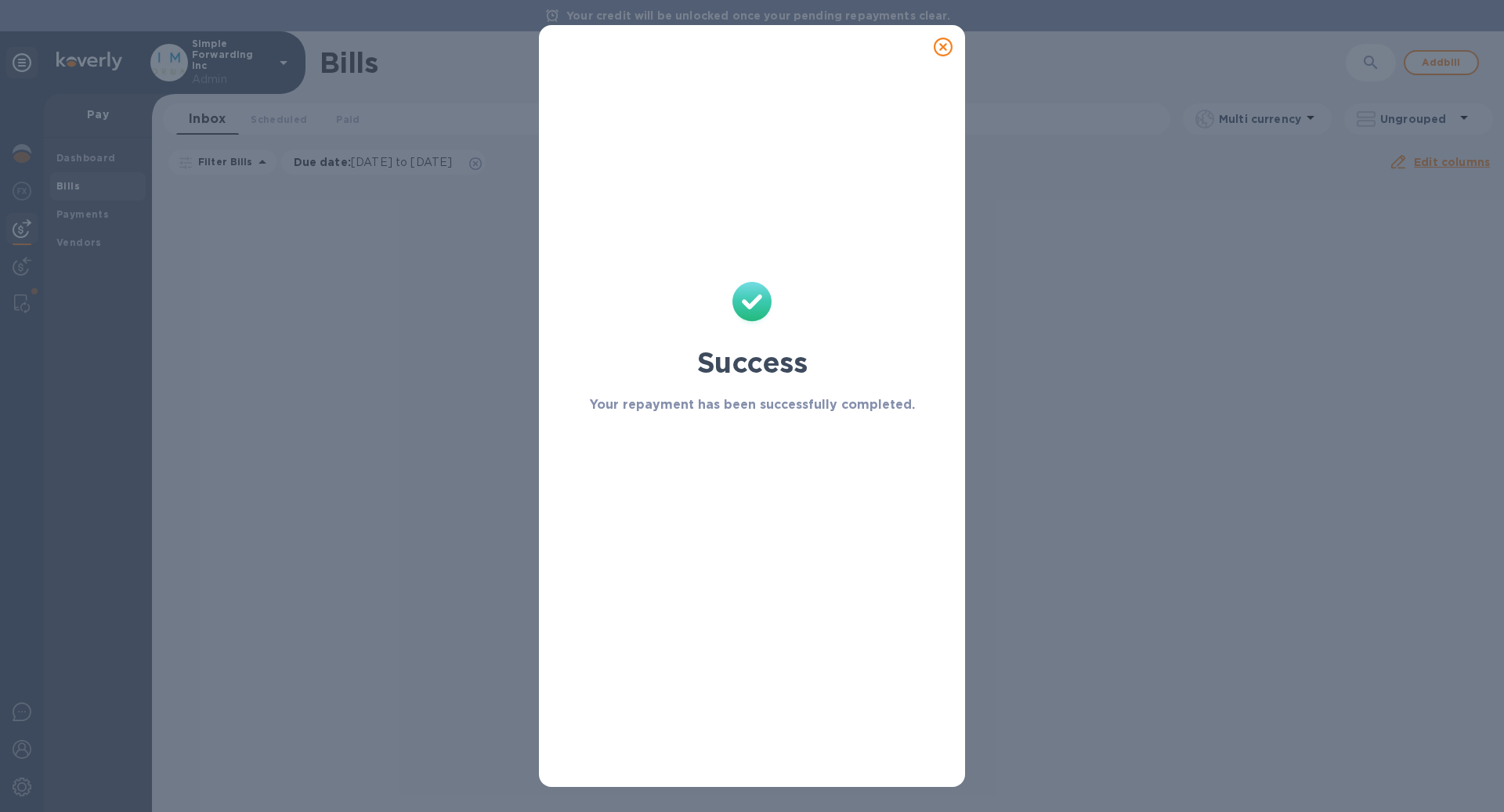
click at [27, 147] on div "Success Your repayment has been successfully completed." at bounding box center [752, 406] width 1504 height 812
click at [946, 50] on icon at bounding box center [943, 47] width 19 height 19
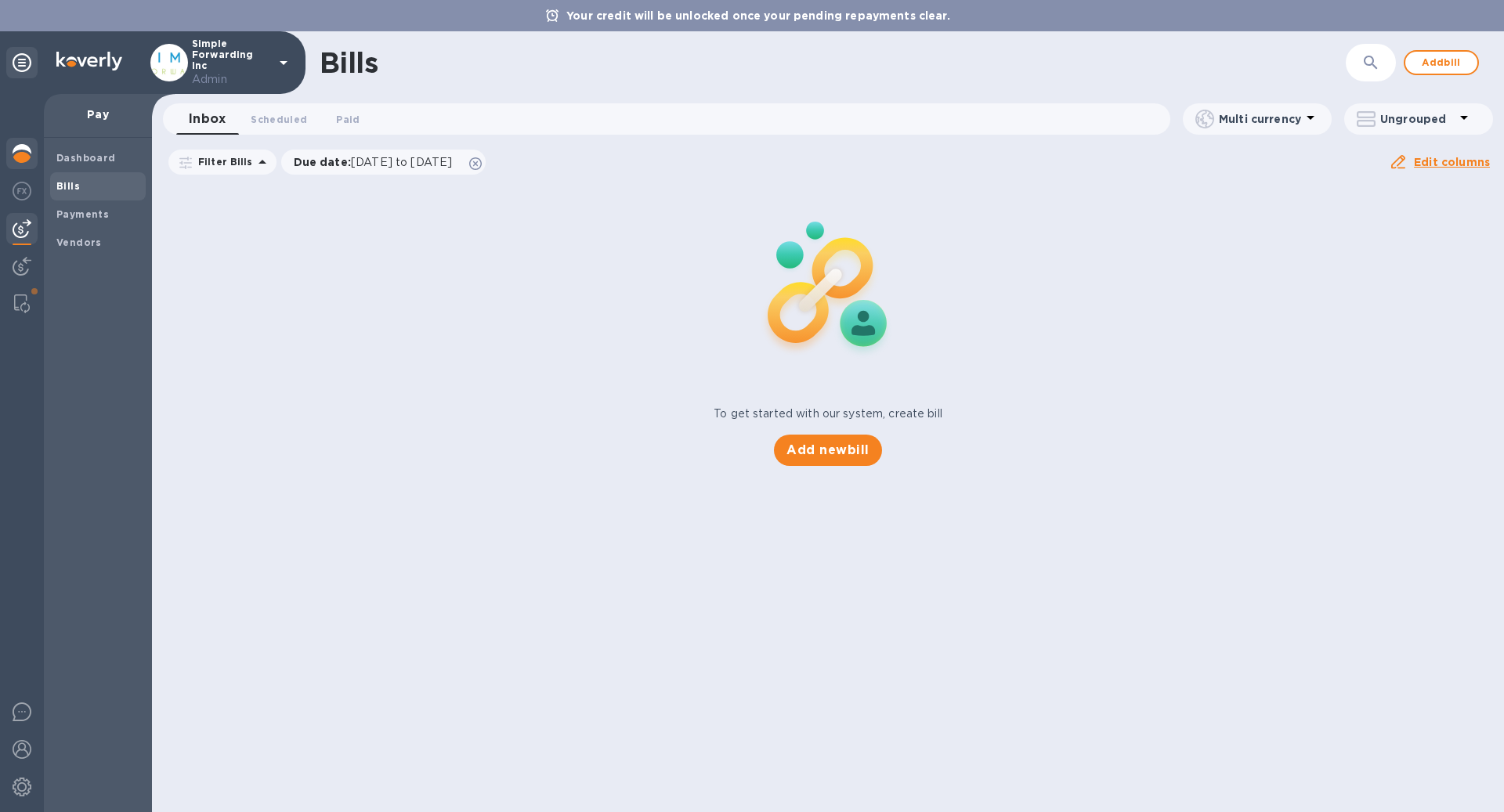
click at [29, 151] on img at bounding box center [21, 153] width 19 height 19
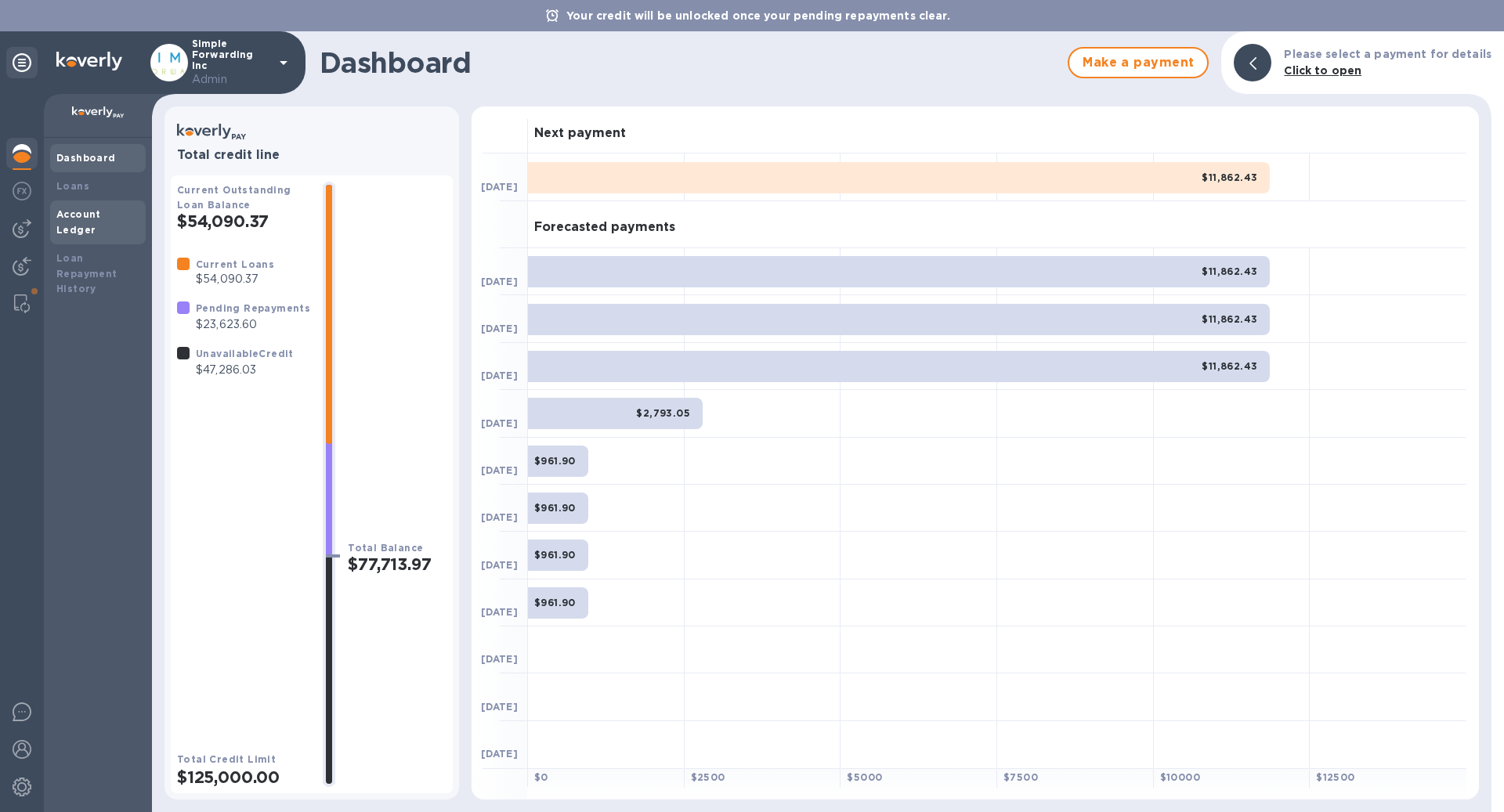
click at [101, 215] on b "Account Ledger" at bounding box center [79, 222] width 45 height 27
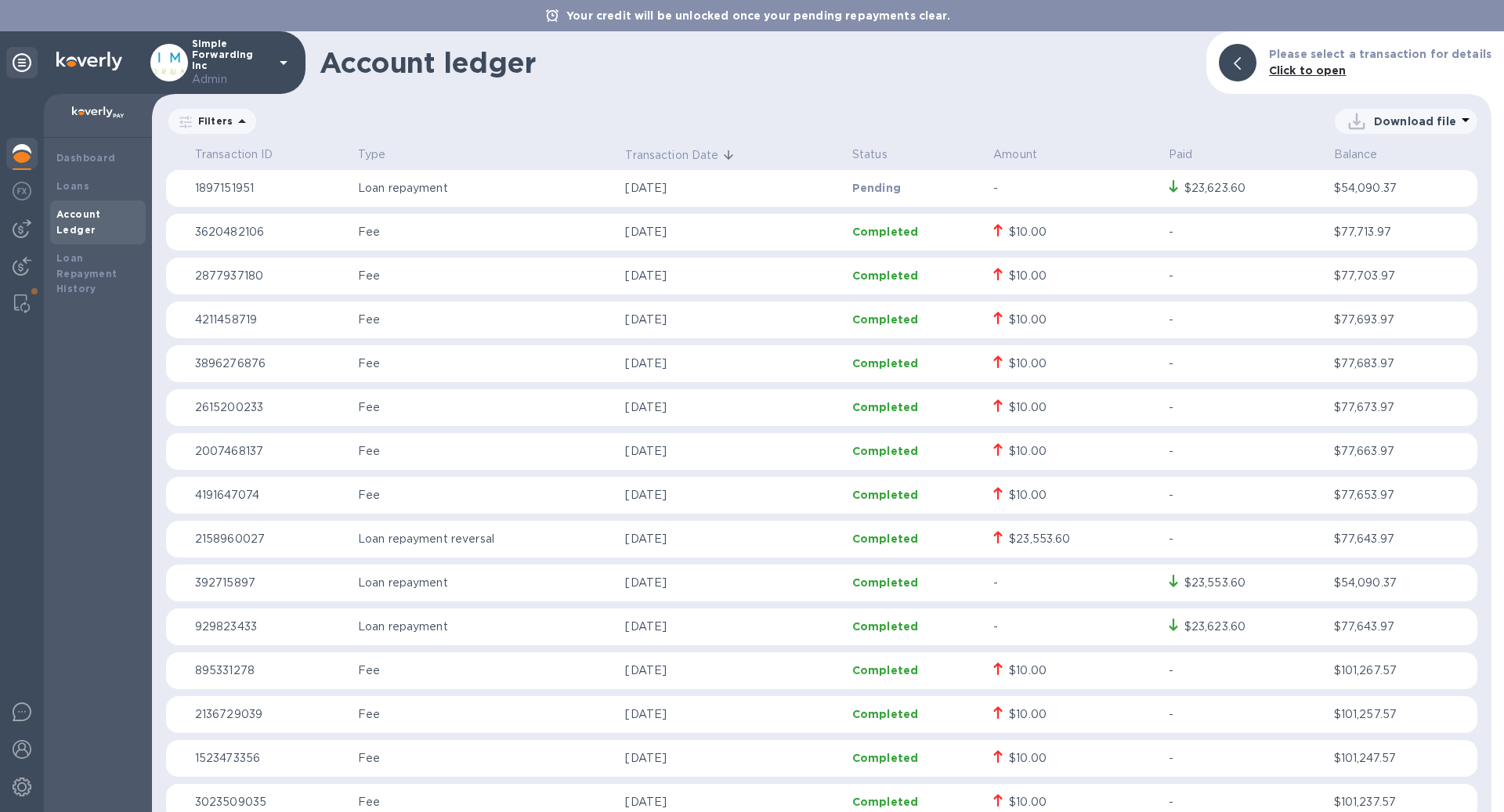
click at [29, 159] on img at bounding box center [21, 153] width 19 height 19
